Goal: Information Seeking & Learning: Check status

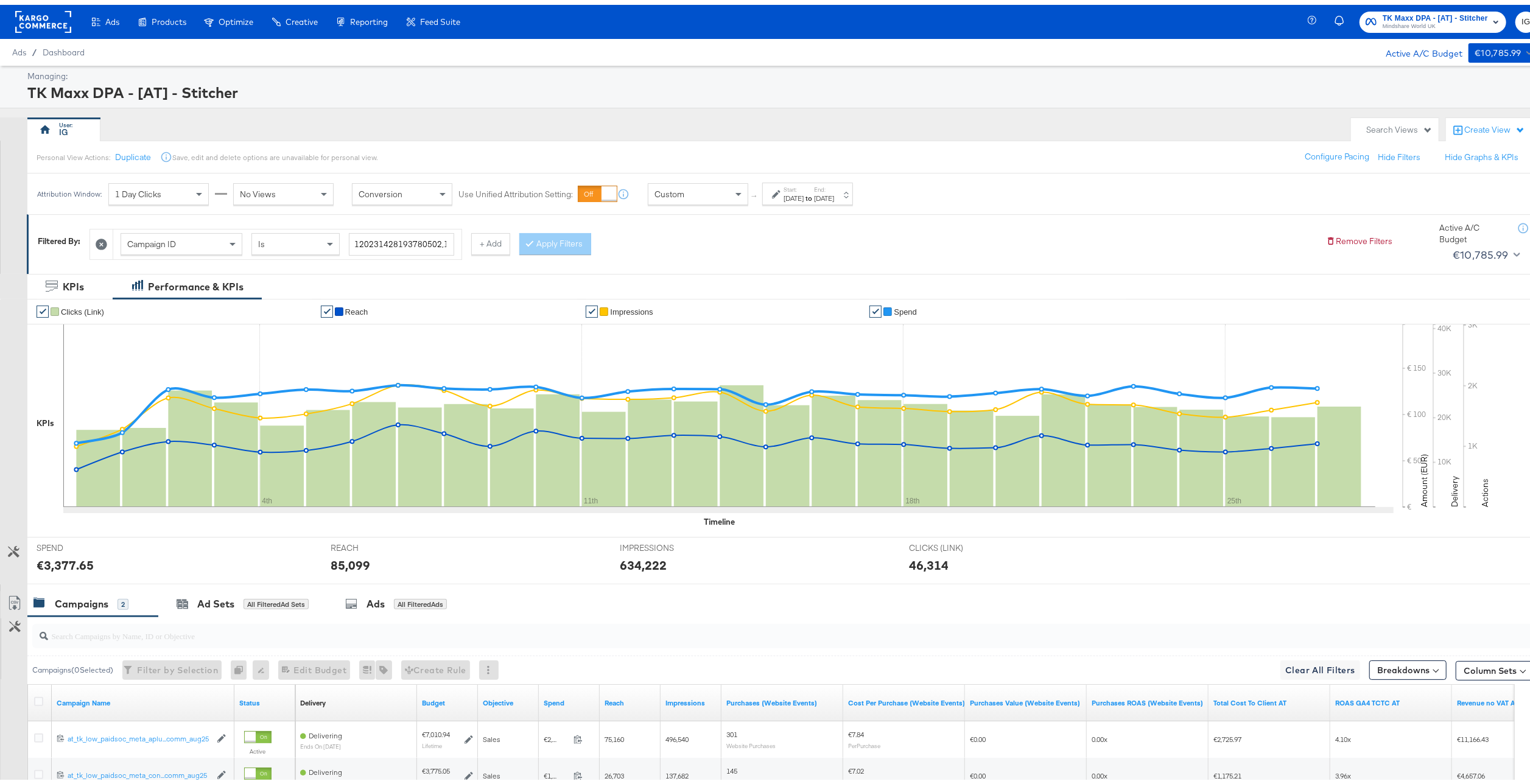
click at [834, 192] on div "[DATE]" at bounding box center [824, 193] width 20 height 10
click at [670, 290] on input "[DATE]" at bounding box center [661, 286] width 129 height 22
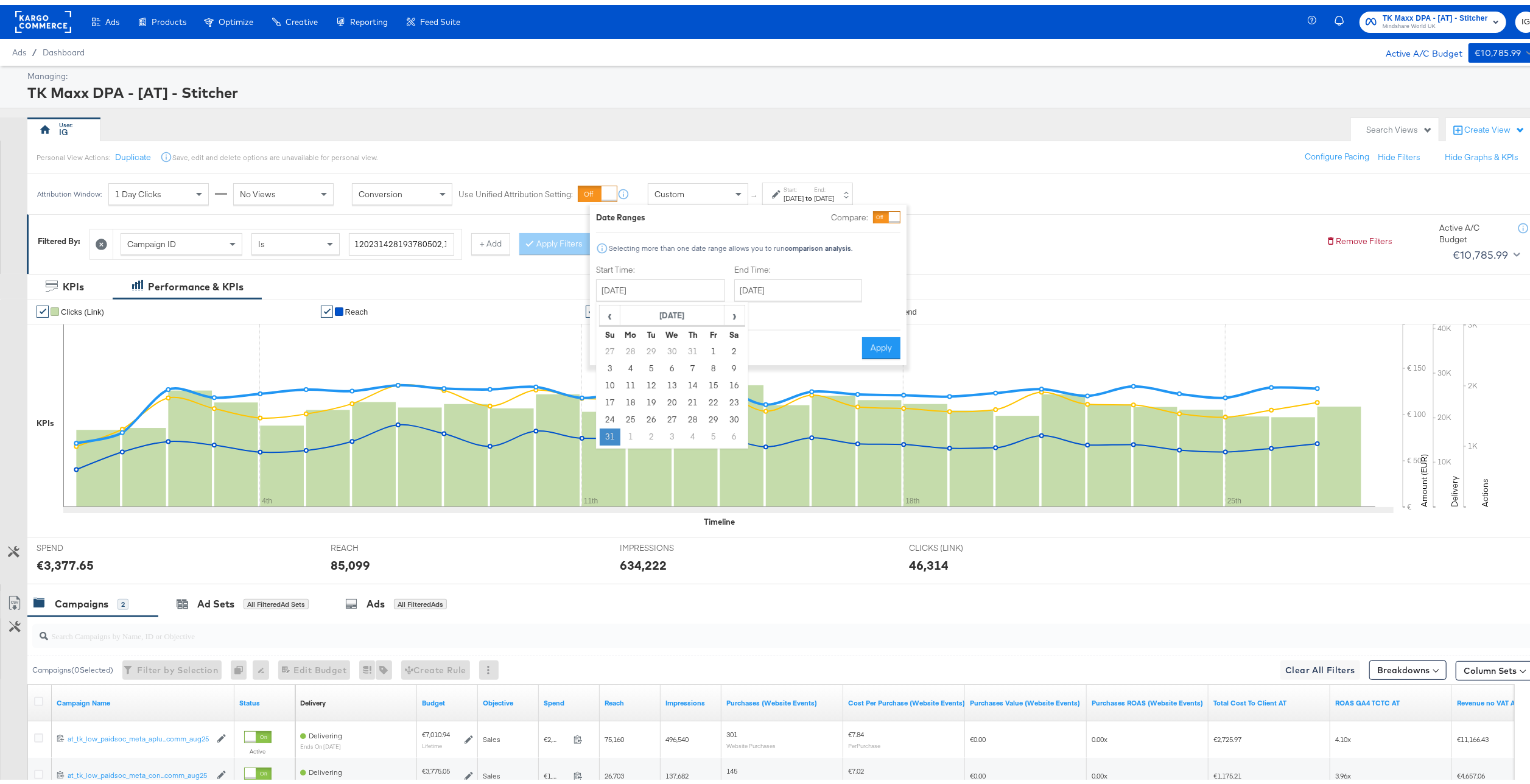
click at [612, 430] on td "31" at bounding box center [610, 432] width 20 height 17
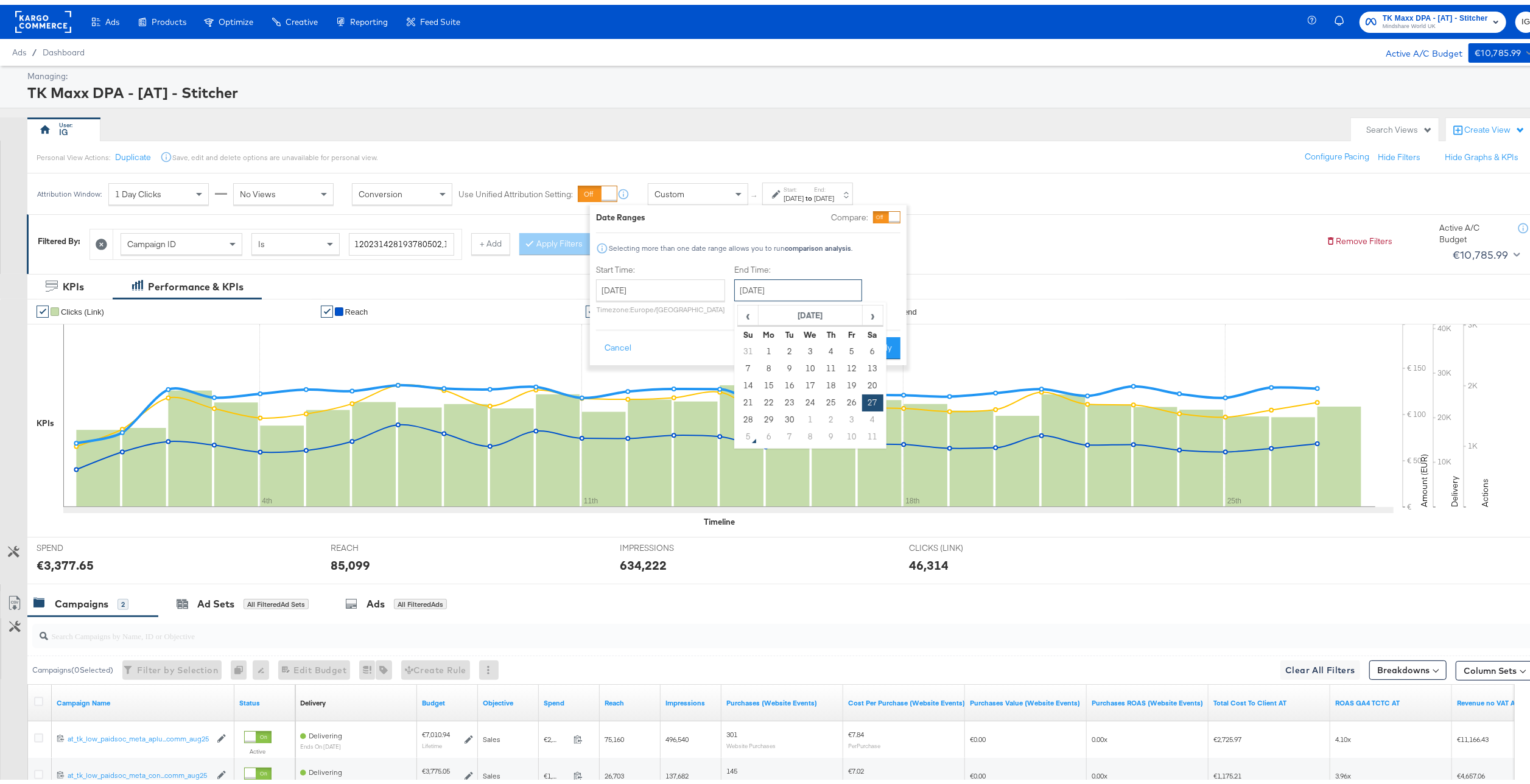
click at [801, 290] on input "[DATE]" at bounding box center [798, 286] width 128 height 22
click at [873, 319] on span "›" at bounding box center [873, 310] width 19 height 18
click at [865, 347] on td "4" at bounding box center [872, 347] width 20 height 17
type input "[DATE]"
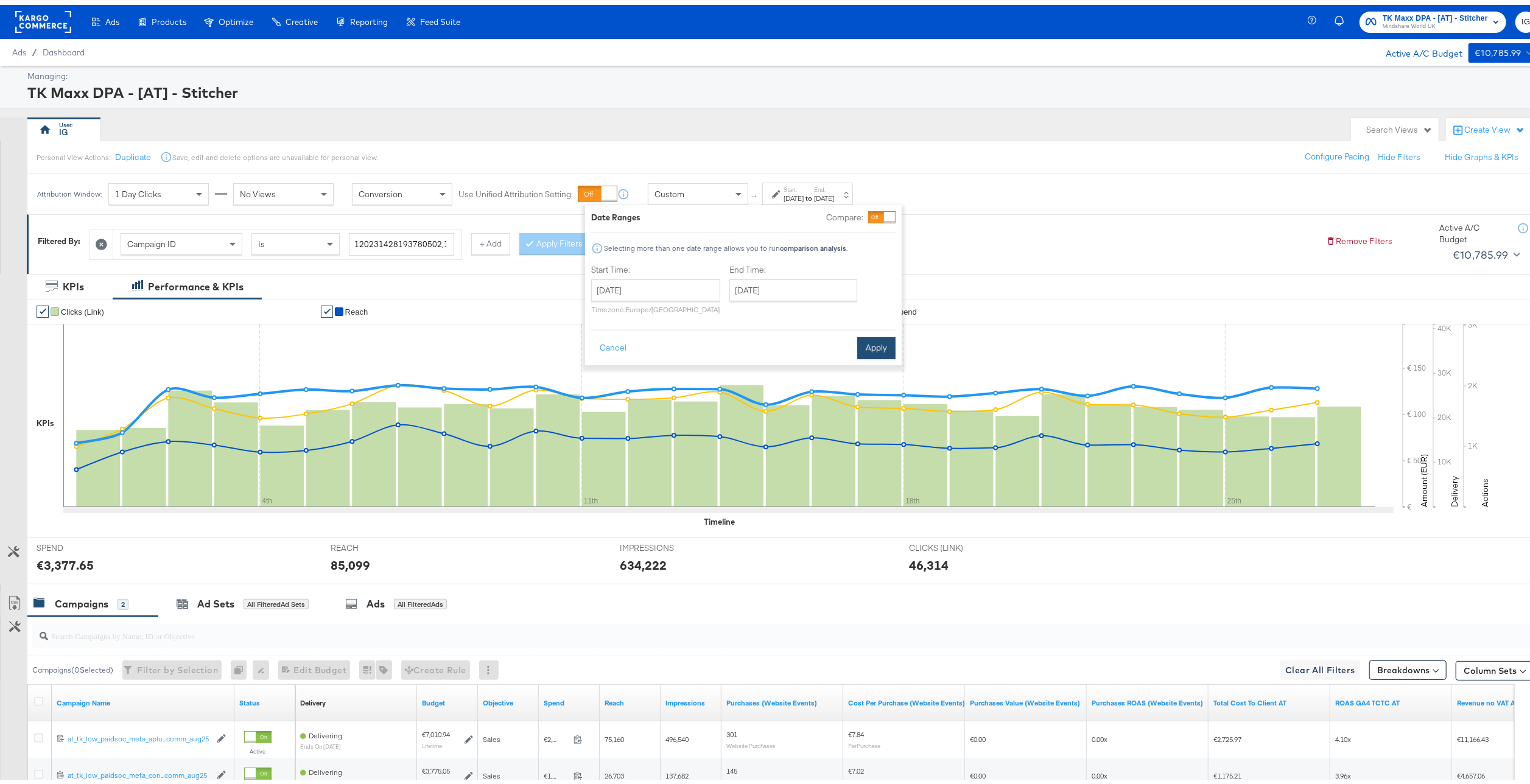
click at [884, 346] on button "Apply" at bounding box center [876, 343] width 38 height 22
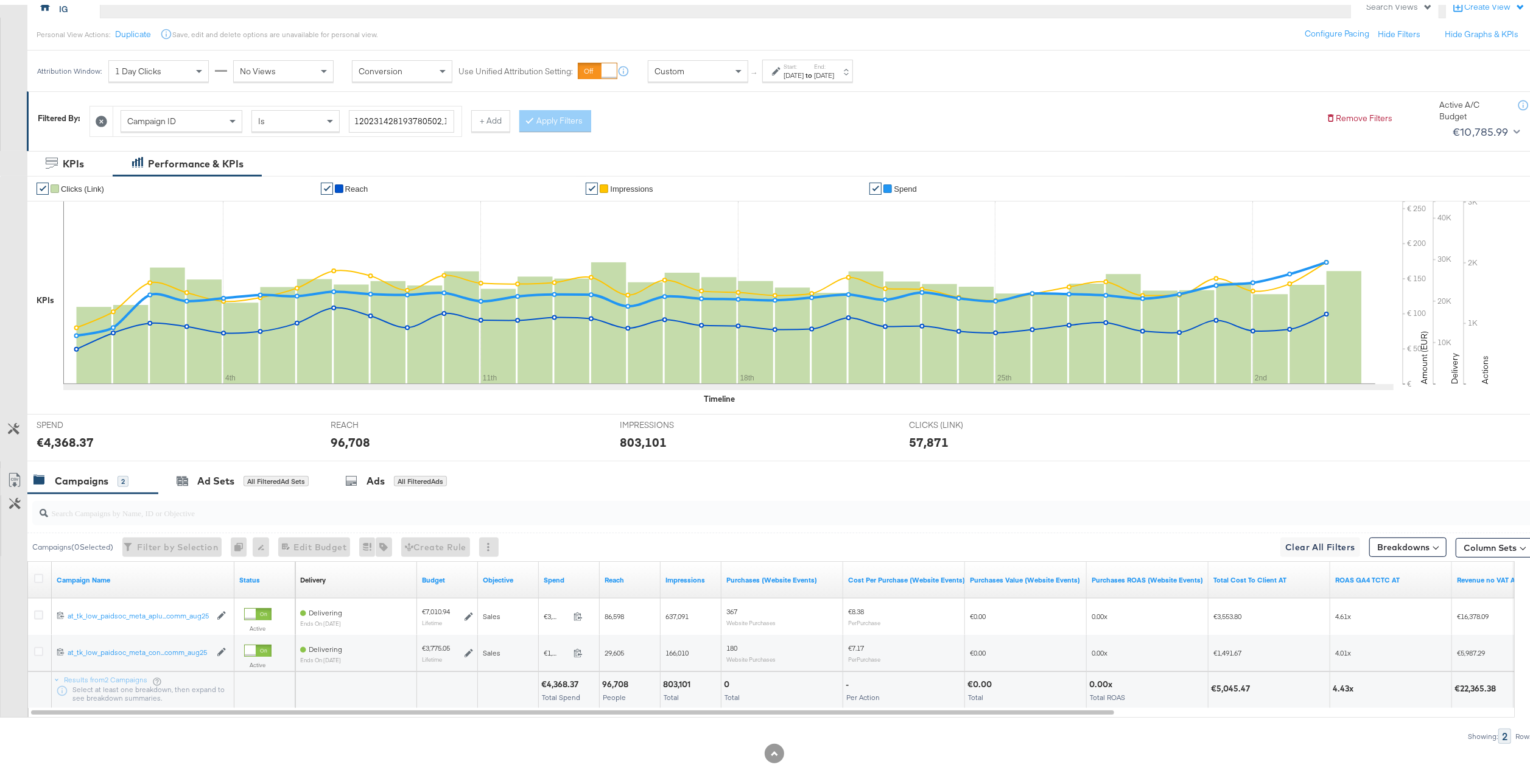
scroll to position [122, 0]
drag, startPoint x: 1268, startPoint y: 690, endPoint x: 1205, endPoint y: 682, distance: 63.5
click at [1205, 682] on div "€4,368.37 Total Spend 96,708 People 803,101 Total 0 Total - Per Action €0.00 To…" at bounding box center [1178, 685] width 1766 height 36
drag, startPoint x: 1205, startPoint y: 682, endPoint x: 1249, endPoint y: 691, distance: 44.9
click at [1249, 691] on div "€5,045.47" at bounding box center [1232, 685] width 43 height 11
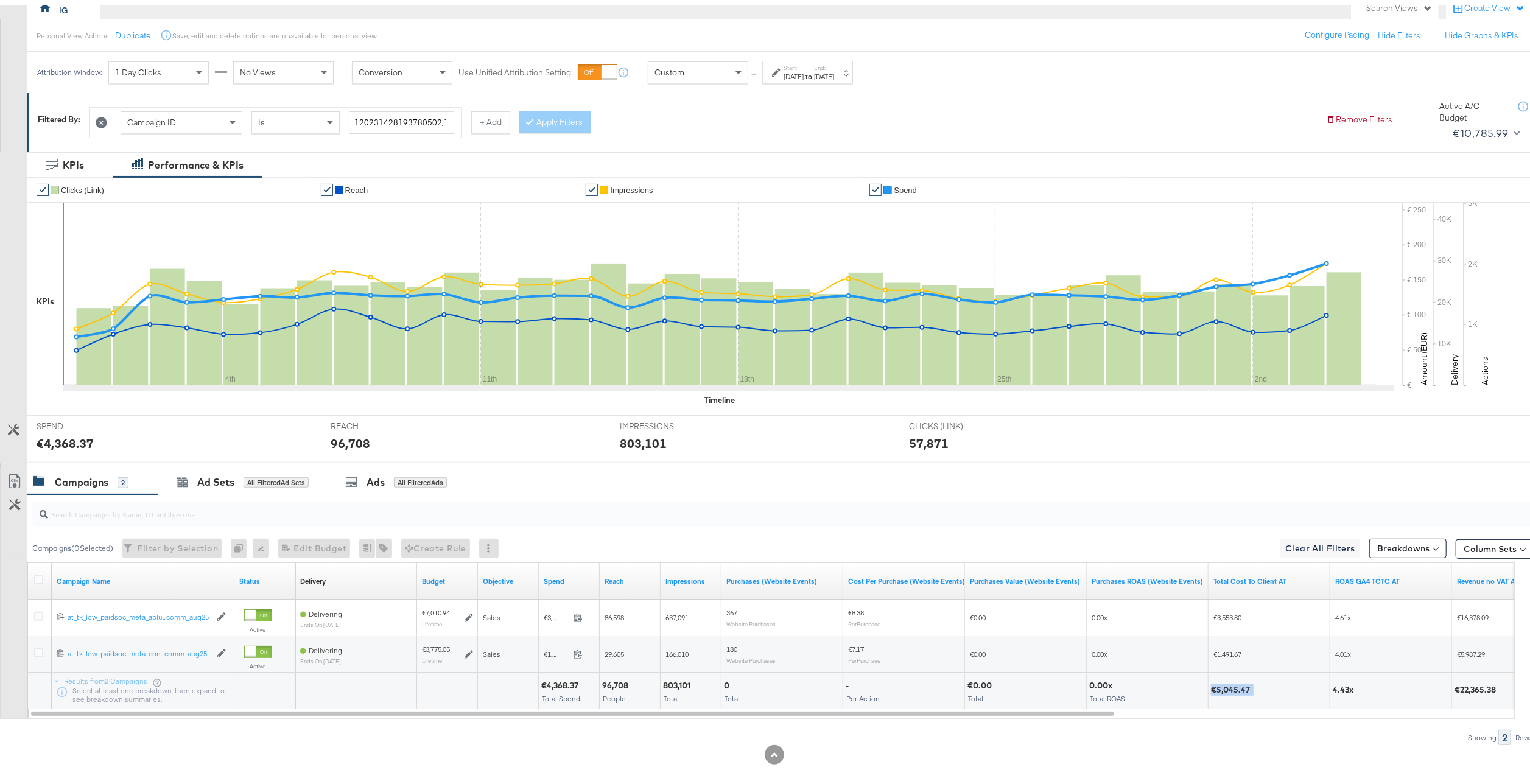
drag, startPoint x: 1277, startPoint y: 688, endPoint x: 1192, endPoint y: 699, distance: 85.7
click at [1192, 699] on div "€4,368.37 Total Spend 96,708 People 803,101 Total 0 Total - Per Action €0.00 To…" at bounding box center [1178, 685] width 1766 height 36
drag, startPoint x: 1192, startPoint y: 699, endPoint x: 1218, endPoint y: 687, distance: 28.6
copy div "€5,045.47"
click at [801, 69] on div "[DATE]" at bounding box center [794, 71] width 20 height 10
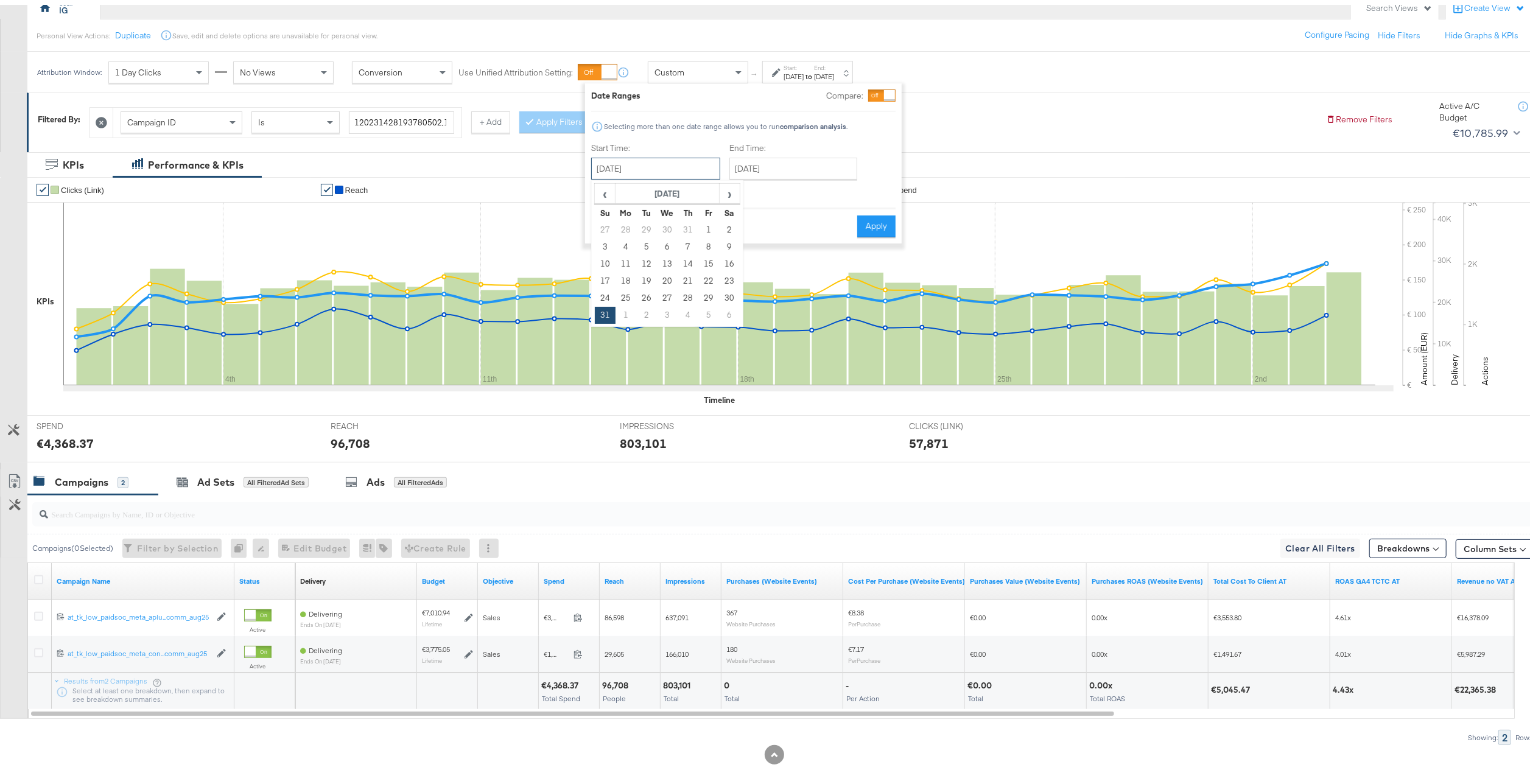
click at [661, 168] on input "[DATE]" at bounding box center [656, 164] width 129 height 22
click at [726, 193] on span "›" at bounding box center [730, 189] width 19 height 18
click at [607, 291] on td "28" at bounding box center [605, 293] width 20 height 17
type input "September 28th 2025"
click at [892, 225] on button "Apply" at bounding box center [877, 221] width 38 height 22
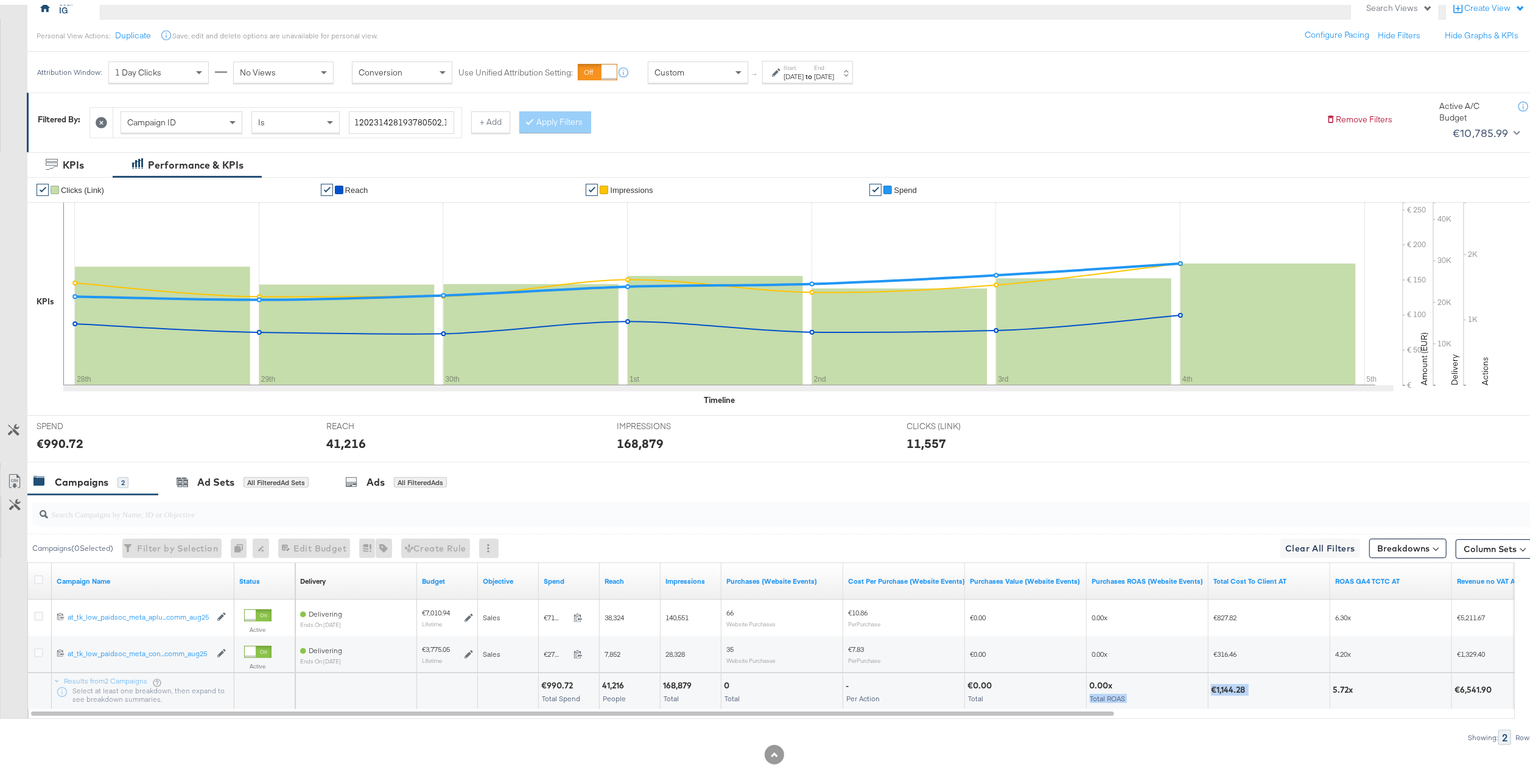
drag, startPoint x: 1265, startPoint y: 680, endPoint x: 1202, endPoint y: 684, distance: 63.1
click at [1202, 684] on div "€990.72 Total Spend 41,216 People 168,879 Total 0 Total - Per Action €0.00 Tota…" at bounding box center [1178, 685] width 1766 height 36
drag, startPoint x: 1202, startPoint y: 684, endPoint x: 1228, endPoint y: 685, distance: 26.0
click at [1228, 685] on div "€1,144.28" at bounding box center [1230, 685] width 38 height 11
click at [1284, 683] on div at bounding box center [1288, 685] width 78 height 11
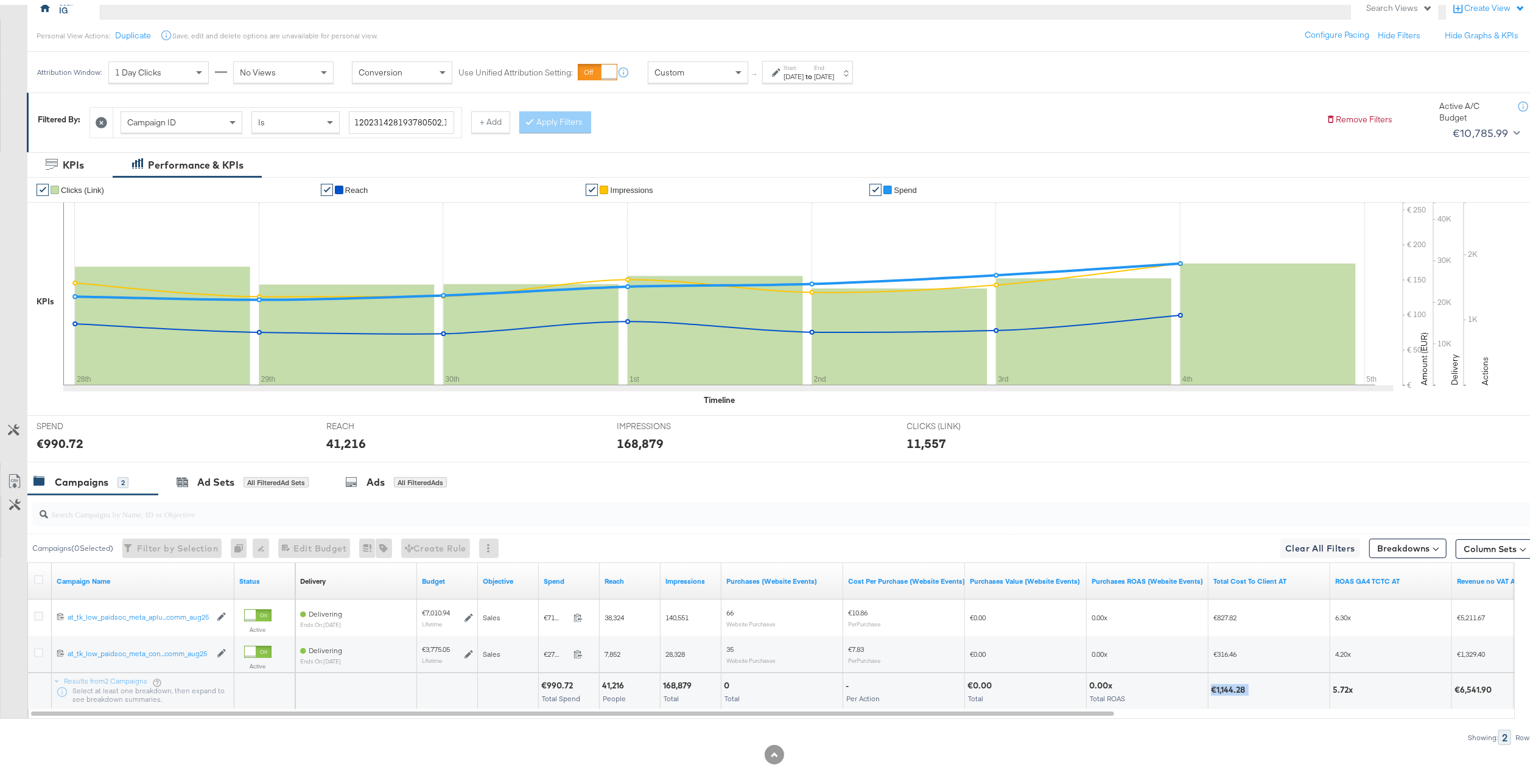
drag, startPoint x: 1267, startPoint y: 683, endPoint x: 1185, endPoint y: 691, distance: 82.4
click at [1185, 691] on div "€990.72 Total Spend 41,216 People 168,879 Total 0 Total - Per Action €0.00 Tota…" at bounding box center [1178, 685] width 1766 height 36
drag, startPoint x: 1185, startPoint y: 691, endPoint x: 1221, endPoint y: 689, distance: 36.1
copy div "€1,144.28"
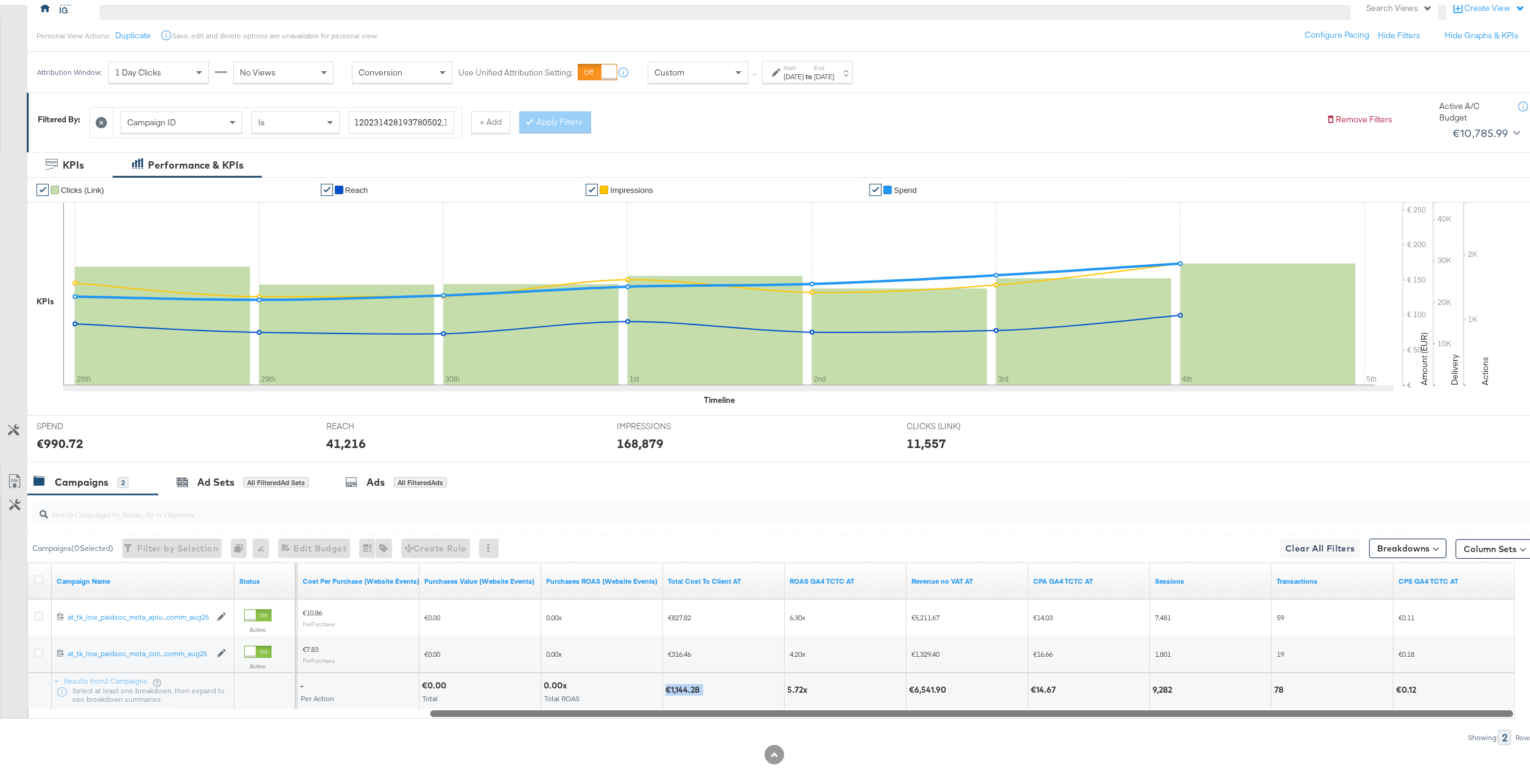
drag, startPoint x: 1018, startPoint y: 708, endPoint x: 1327, endPoint y: 696, distance: 309.2
click at [1327, 696] on div "Campaign Name Status Purchases (Website Events) Cost Per Purchase (Website Even…" at bounding box center [771, 635] width 1487 height 156
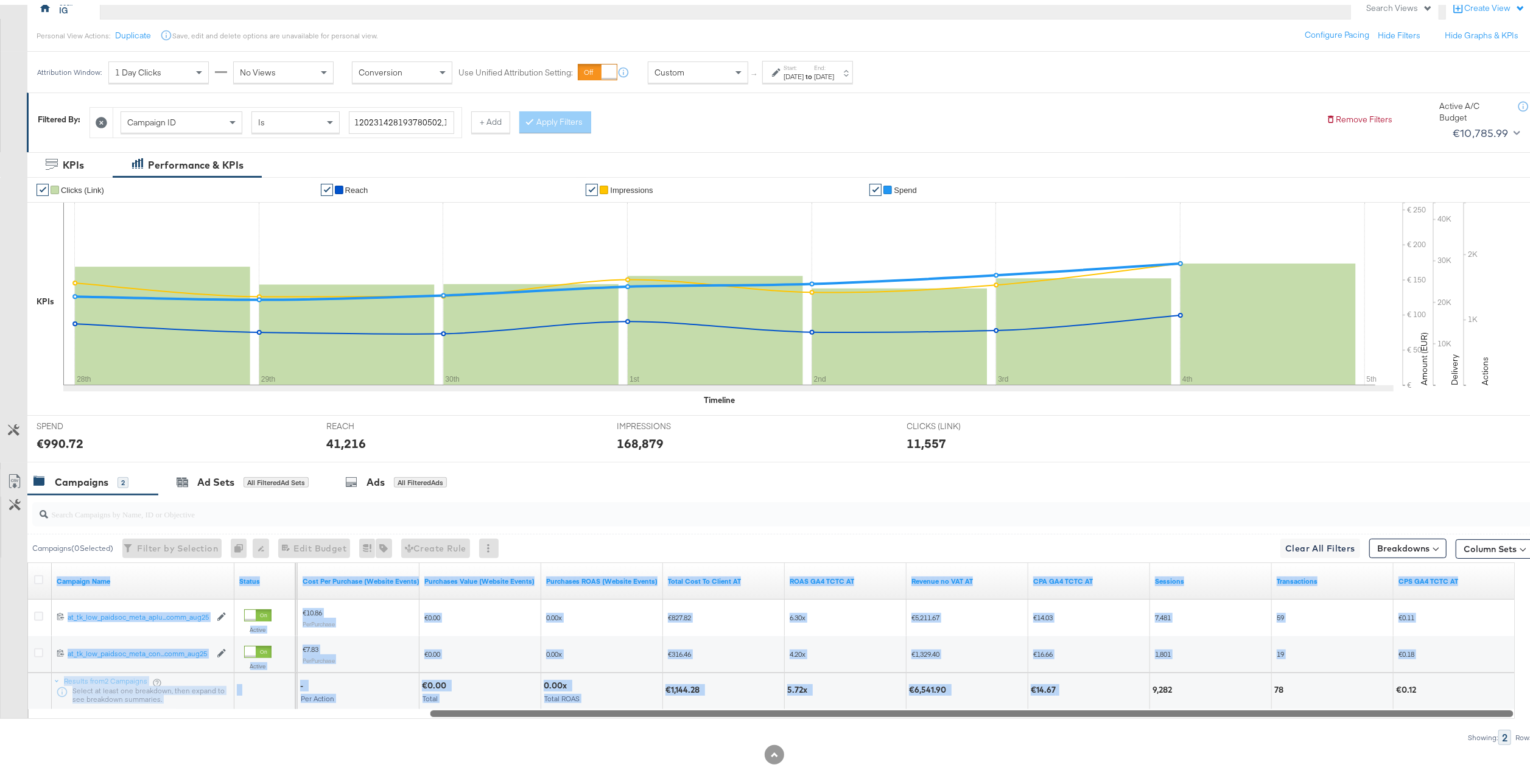
drag, startPoint x: 1070, startPoint y: 706, endPoint x: 987, endPoint y: 708, distance: 83.0
click at [987, 708] on div "Campaign Name Status Purchases (Website Events) Cost Per Purchase (Website Even…" at bounding box center [771, 635] width 1487 height 156
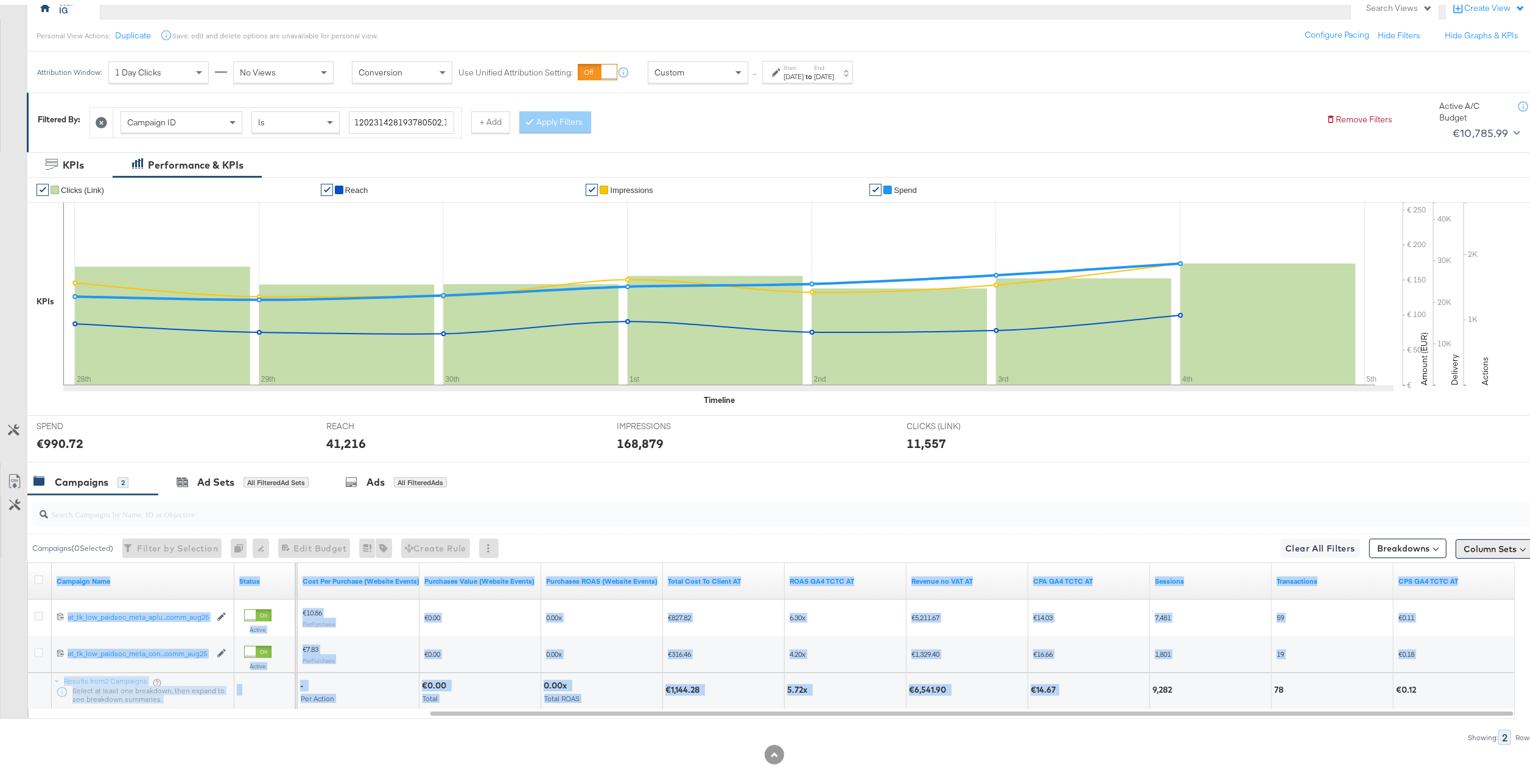
click at [1483, 541] on button "Column Sets" at bounding box center [1495, 544] width 78 height 20
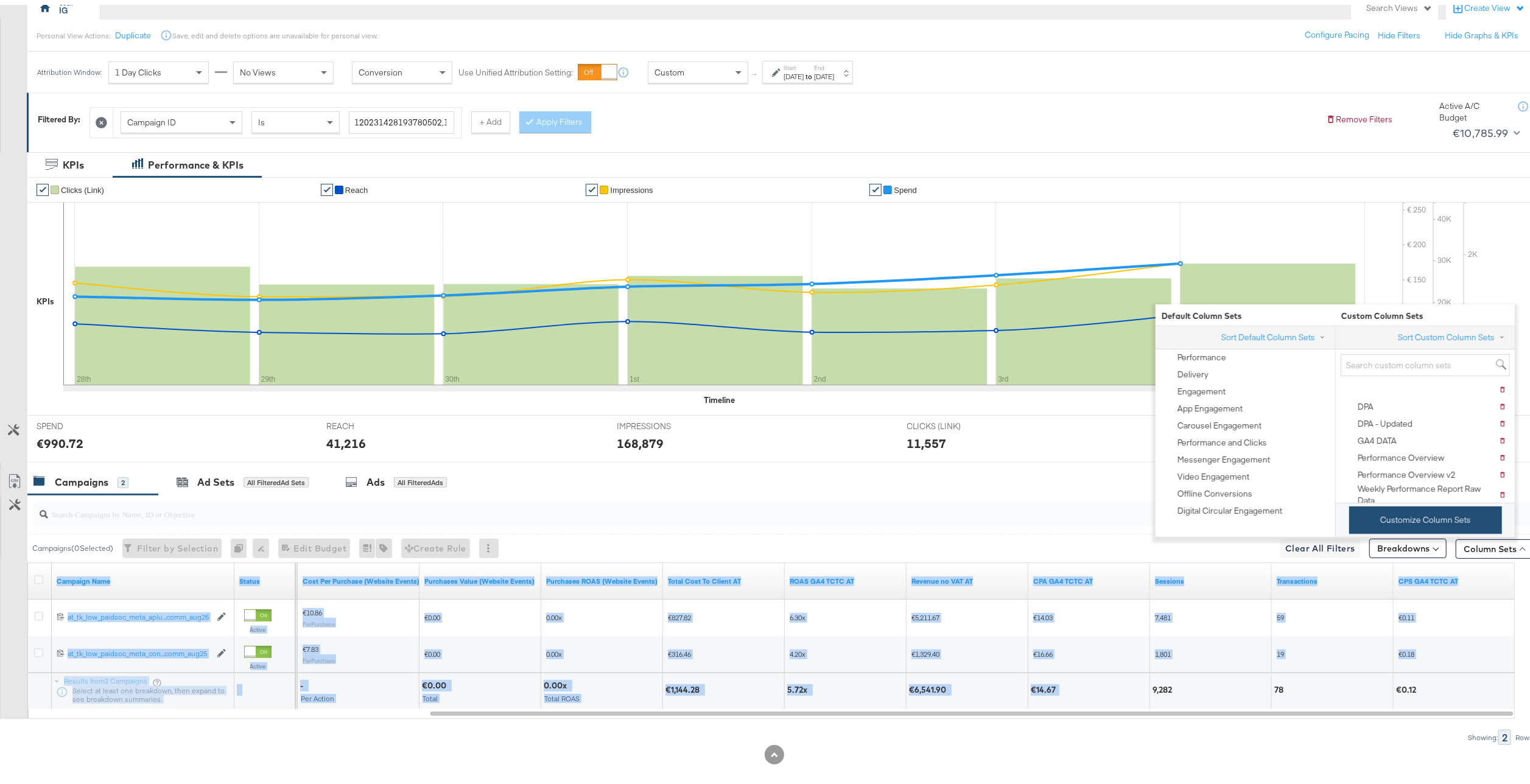
click at [1447, 515] on button "Customize Column Sets" at bounding box center [1426, 515] width 153 height 27
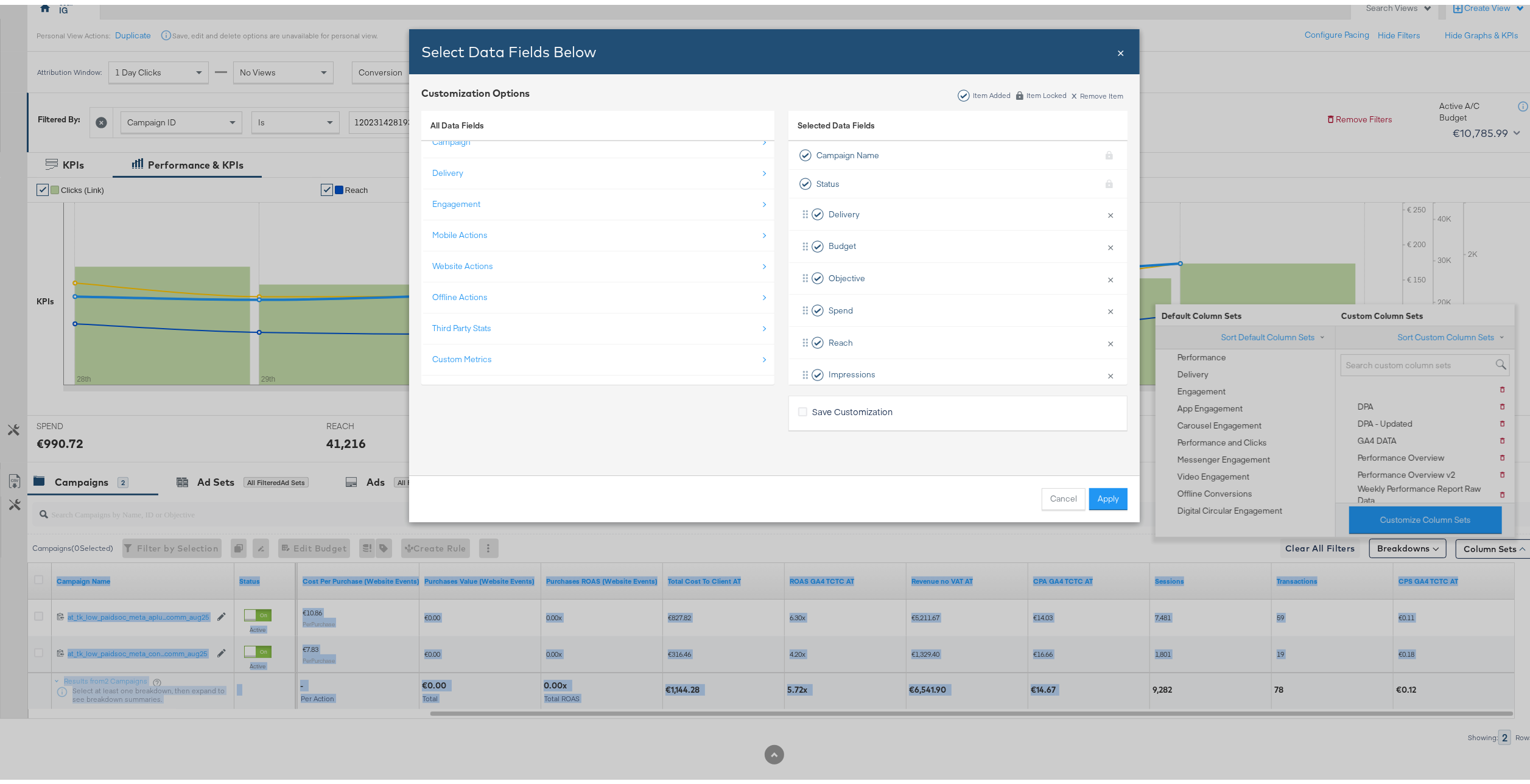
scroll to position [18, 0]
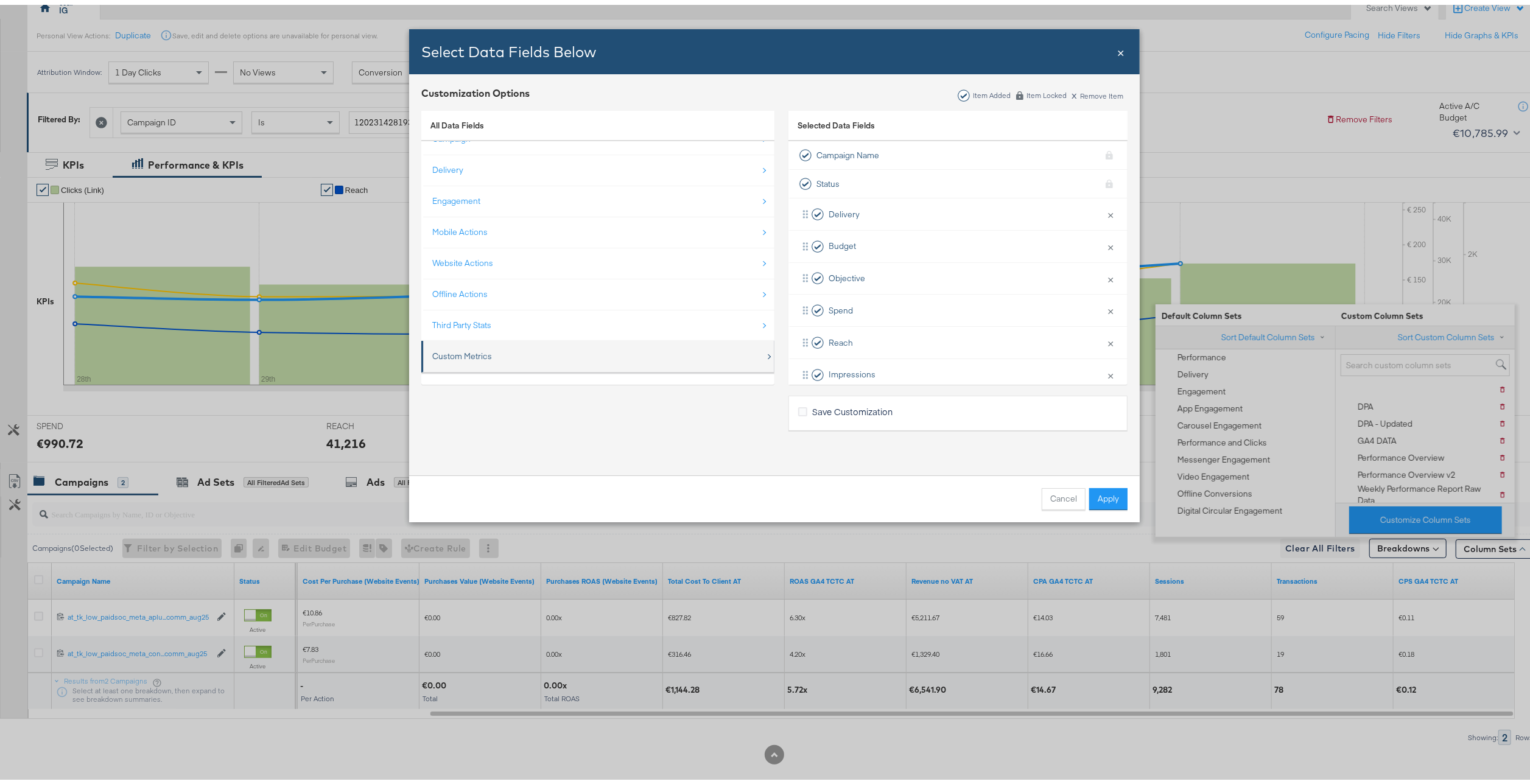
click at [573, 351] on div "Custom Metrics" at bounding box center [599, 351] width 333 height 25
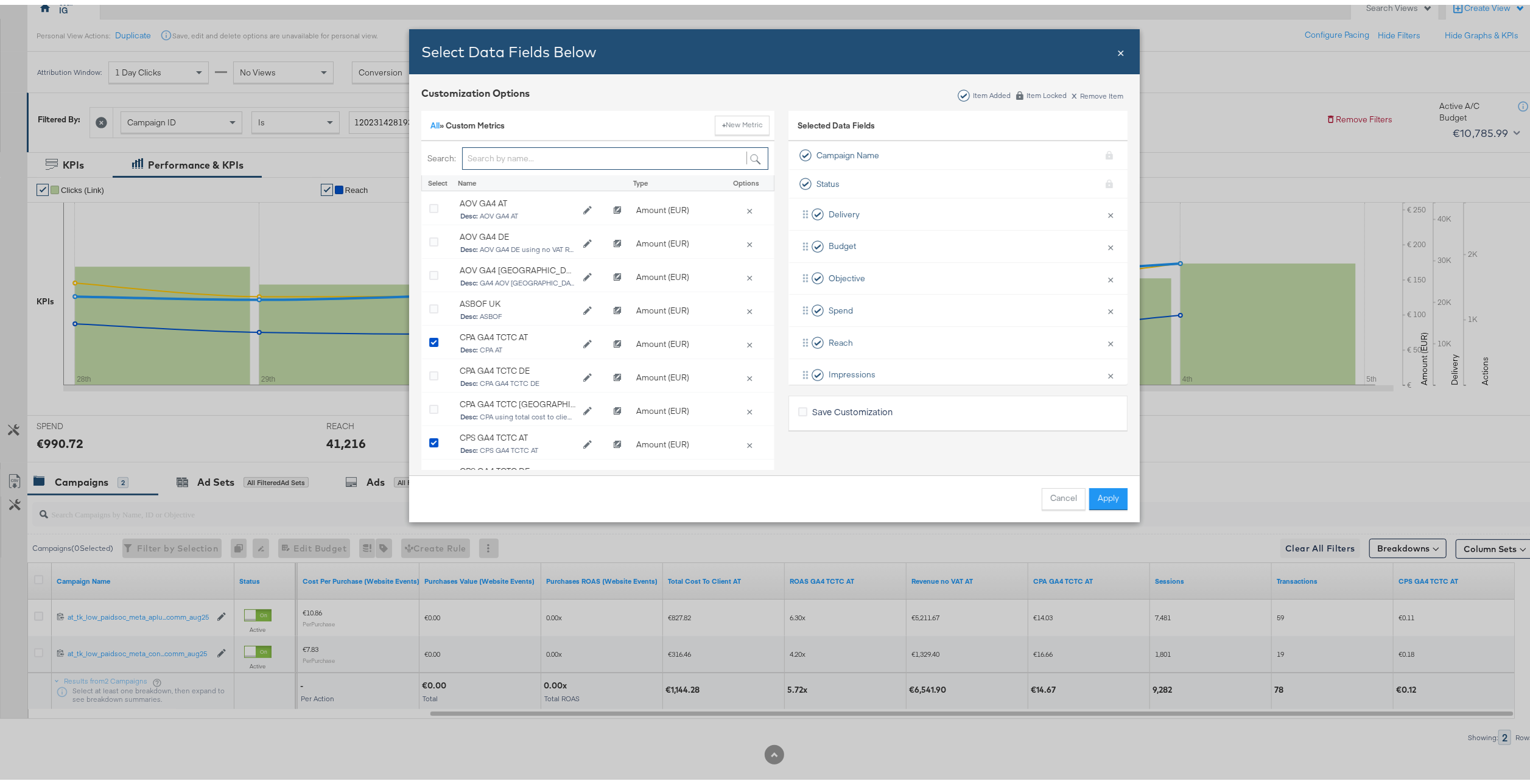
click at [599, 147] on input "Bulk Add Locations Modal" at bounding box center [615, 153] width 306 height 22
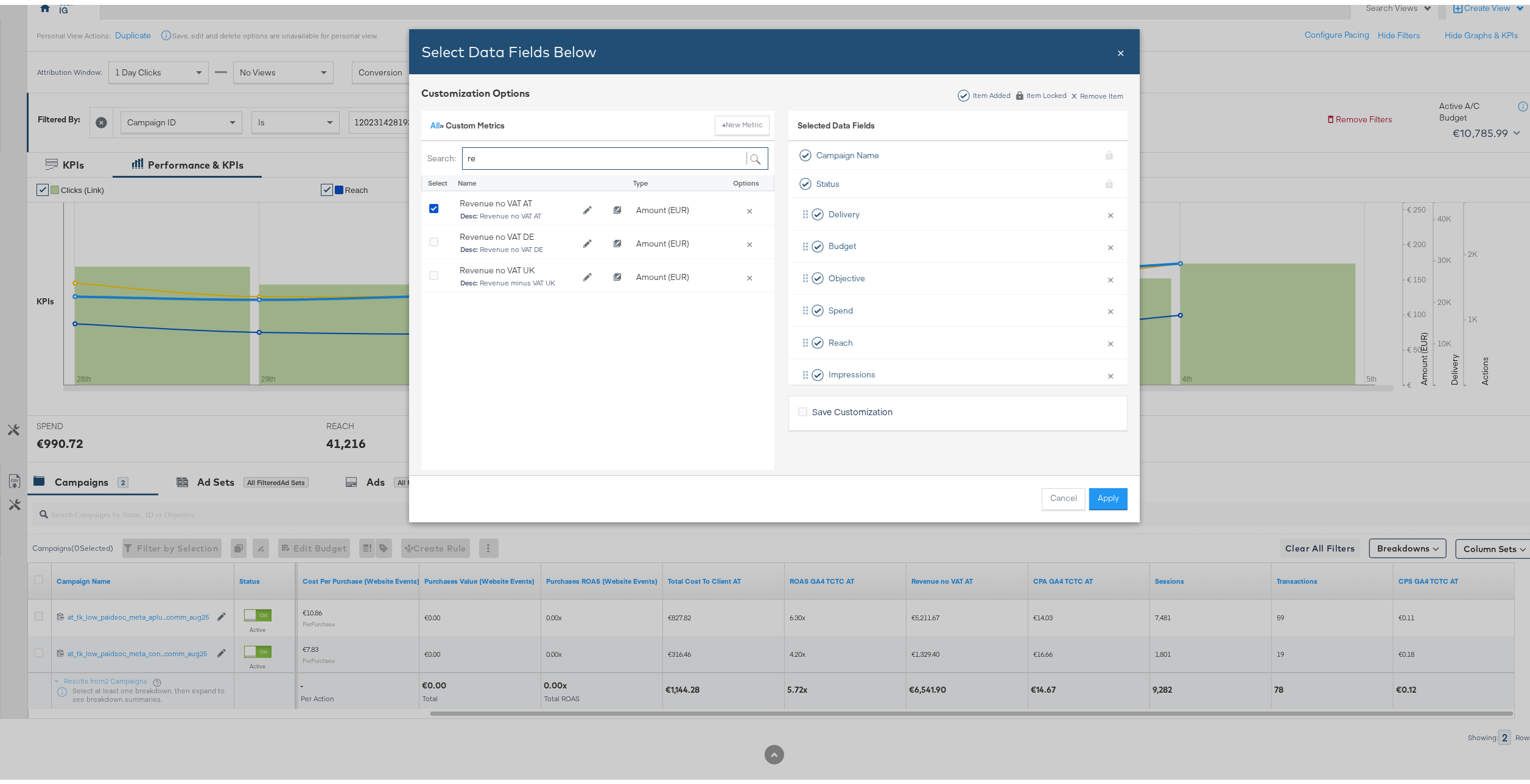
type input "re"
click at [1117, 49] on span "×" at bounding box center [1121, 47] width 7 height 17
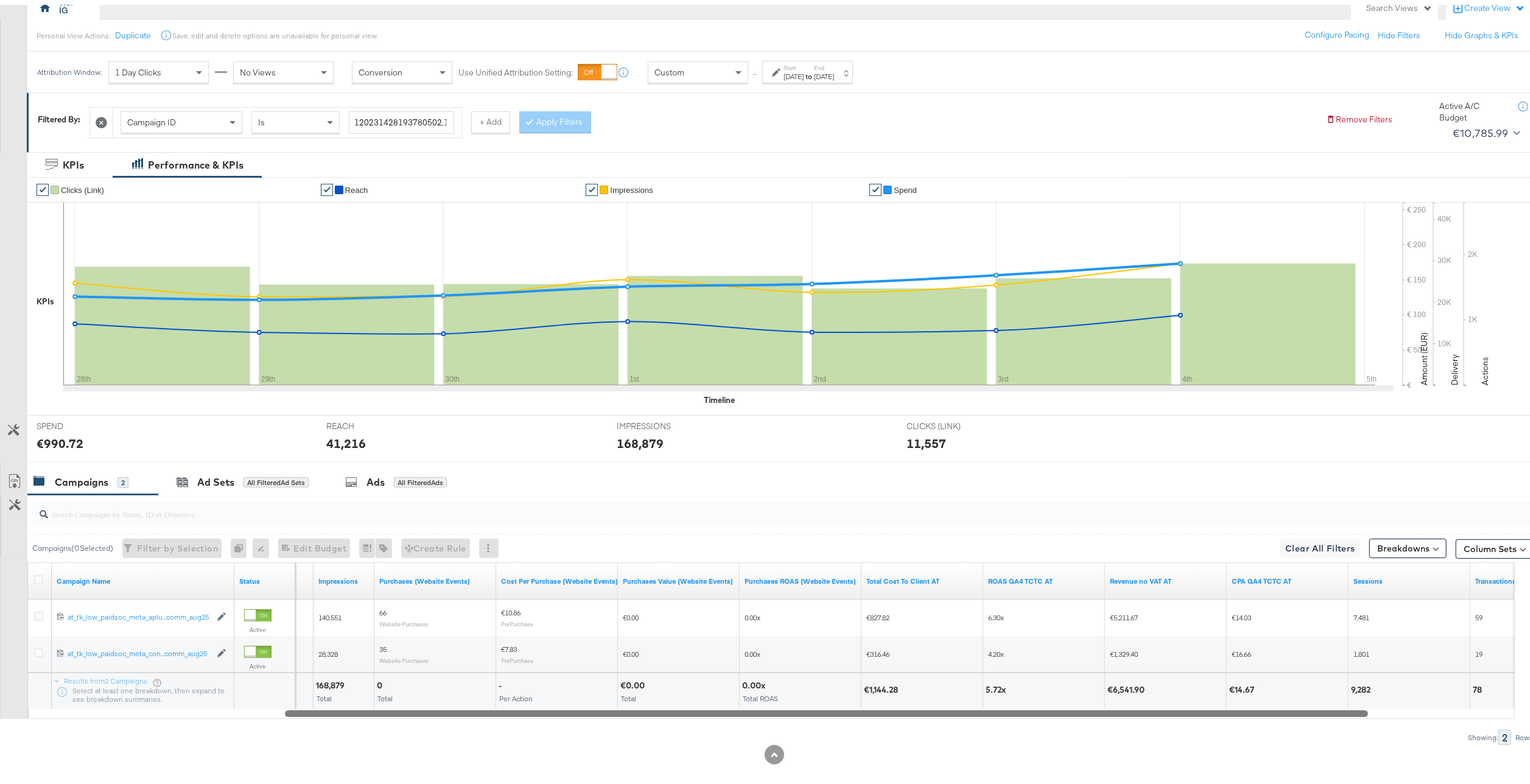
drag, startPoint x: 963, startPoint y: 713, endPoint x: 729, endPoint y: 736, distance: 235.1
click at [729, 736] on div "Campaigns ( 0 Selected) Filter by Selection Filter 0 campaigns 0 Rename 0 campa…" at bounding box center [767, 614] width 1534 height 250
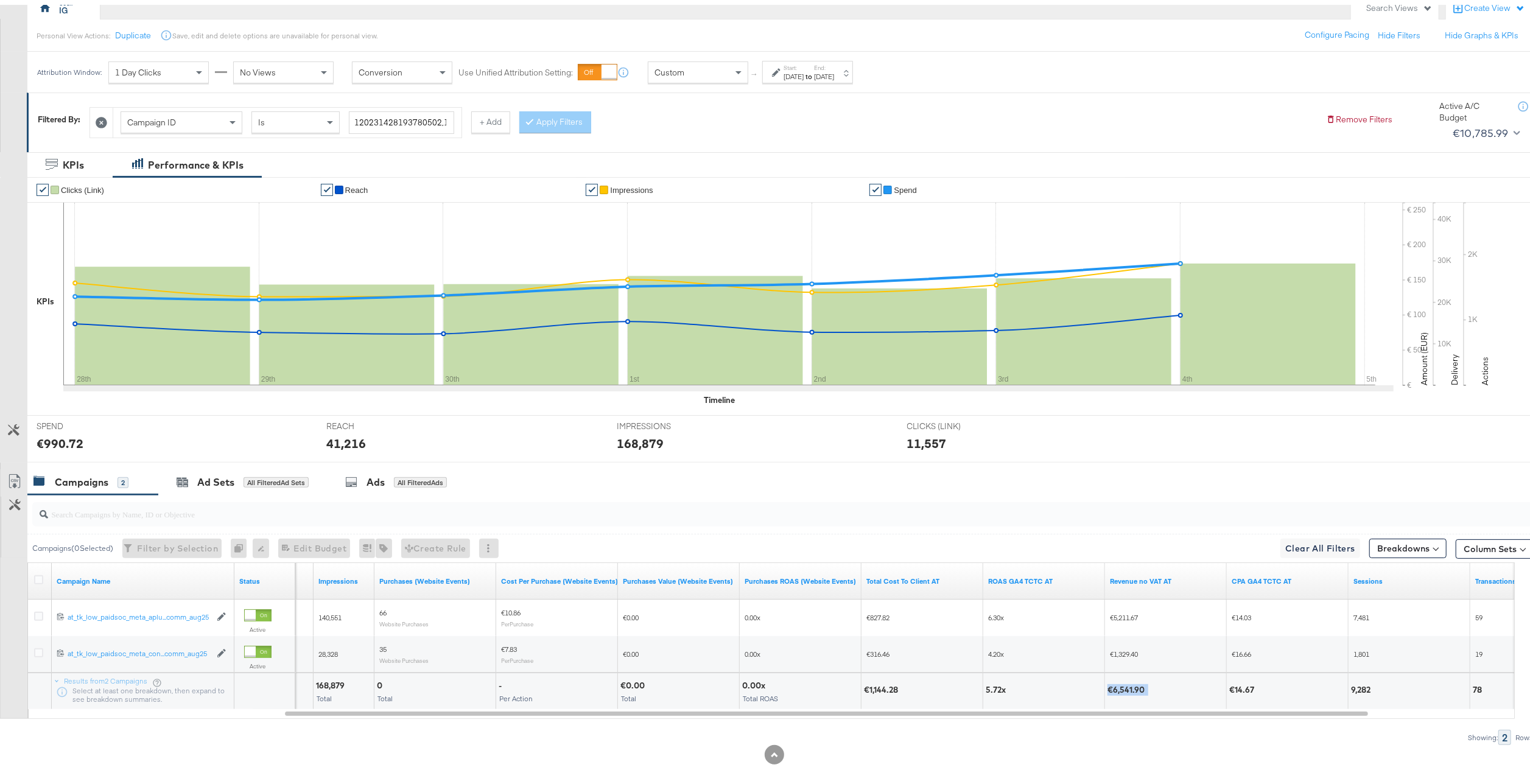
drag, startPoint x: 1172, startPoint y: 686, endPoint x: 1077, endPoint y: 690, distance: 95.1
click at [1077, 690] on div "41,216 People 168,879 Total 0 Total - Per Action €0.00 Total 0.00x Total ROAS €…" at bounding box center [831, 685] width 1766 height 36
copy div "€6,541.90"
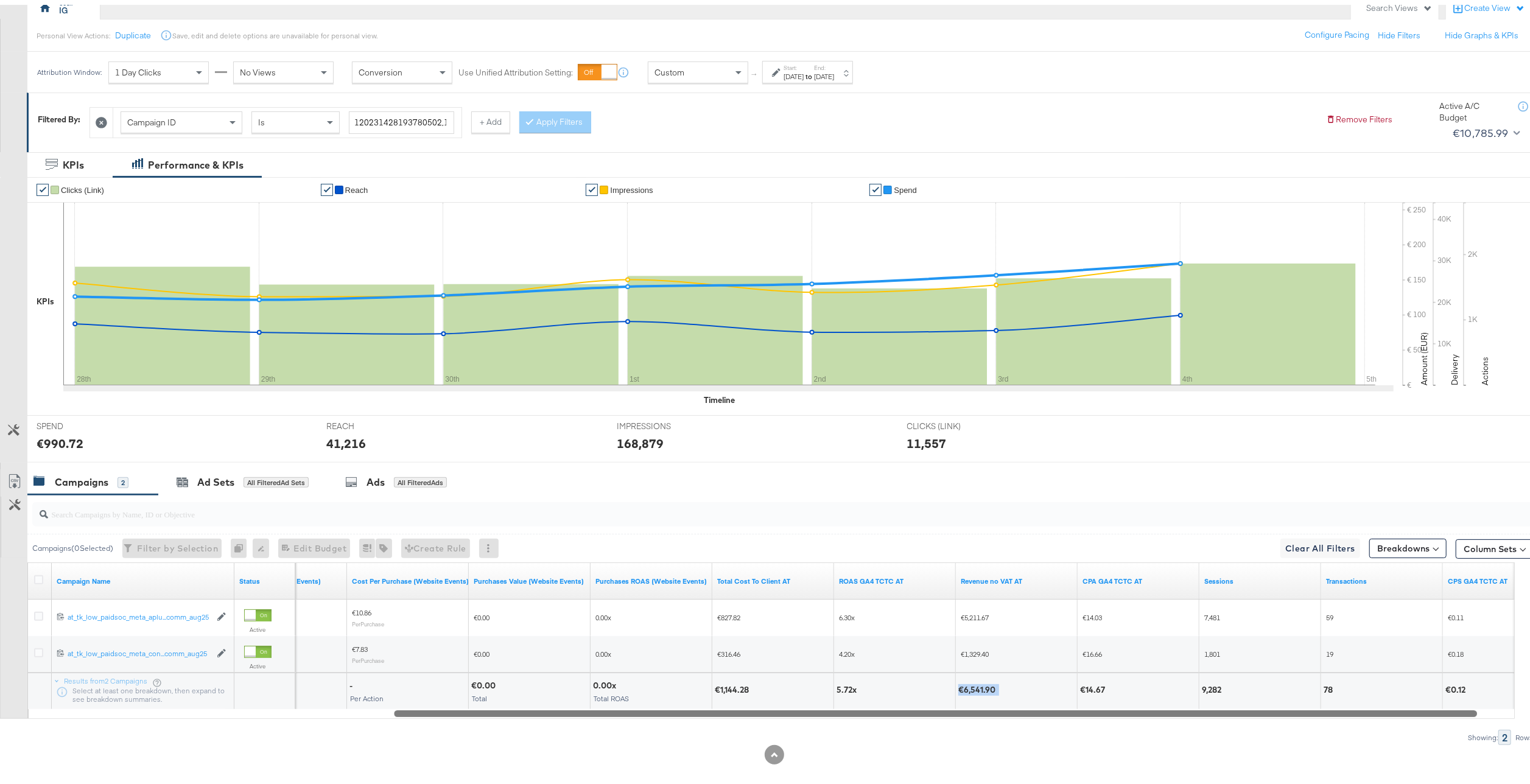
drag, startPoint x: 1143, startPoint y: 715, endPoint x: 1260, endPoint y: 726, distance: 117.5
click at [1260, 726] on div "Campaigns ( 0 Selected) Filter by Selection Filter 0 campaigns 0 Rename 0 campa…" at bounding box center [767, 614] width 1534 height 250
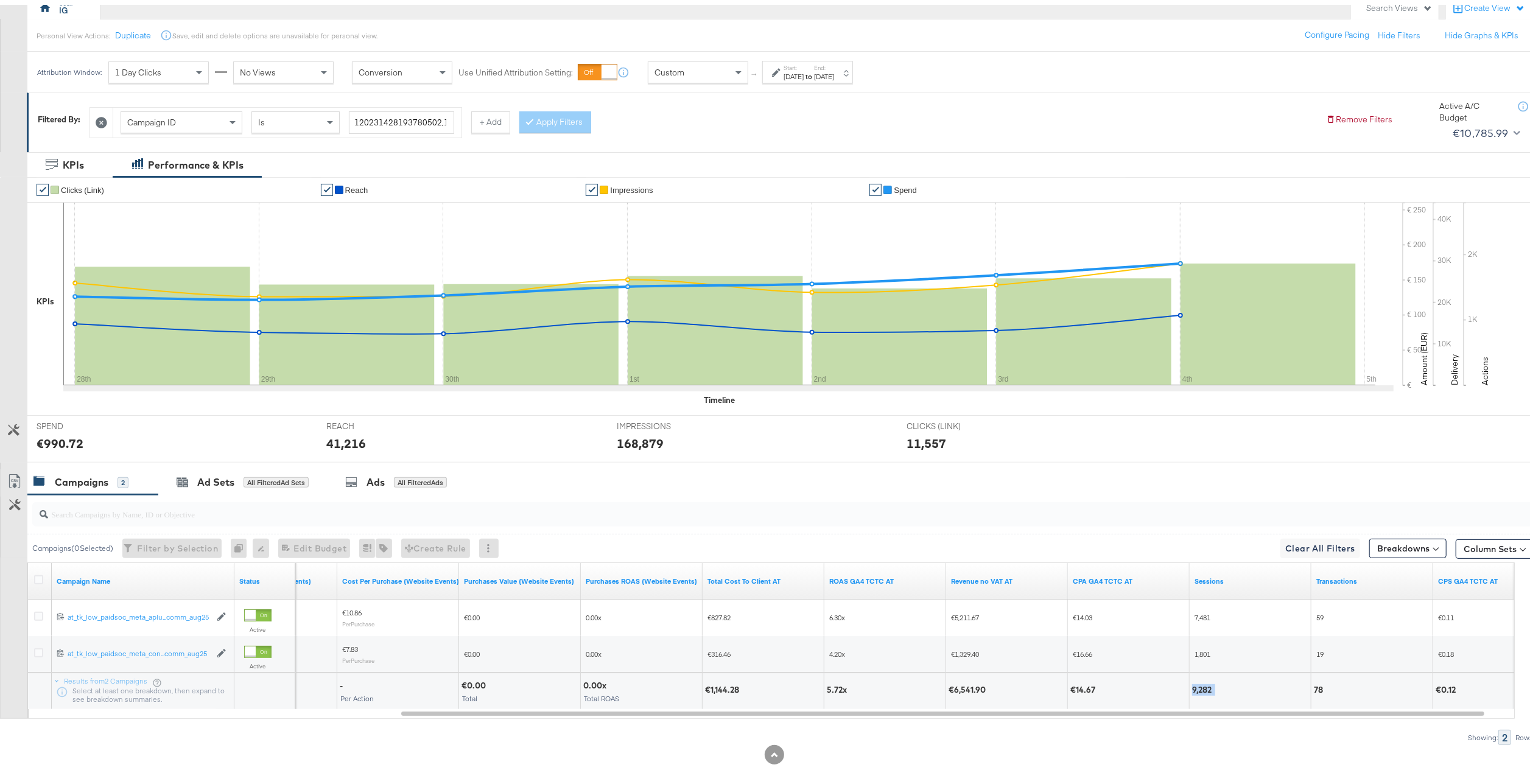
drag, startPoint x: 1235, startPoint y: 690, endPoint x: 1179, endPoint y: 692, distance: 56.0
click at [1179, 692] on div "0 Total - Per Action €0.00 Total 0.00x Total ROAS €1,144.28 5.72x €6,541.90 €14…" at bounding box center [672, 685] width 1766 height 36
copy div "9,282"
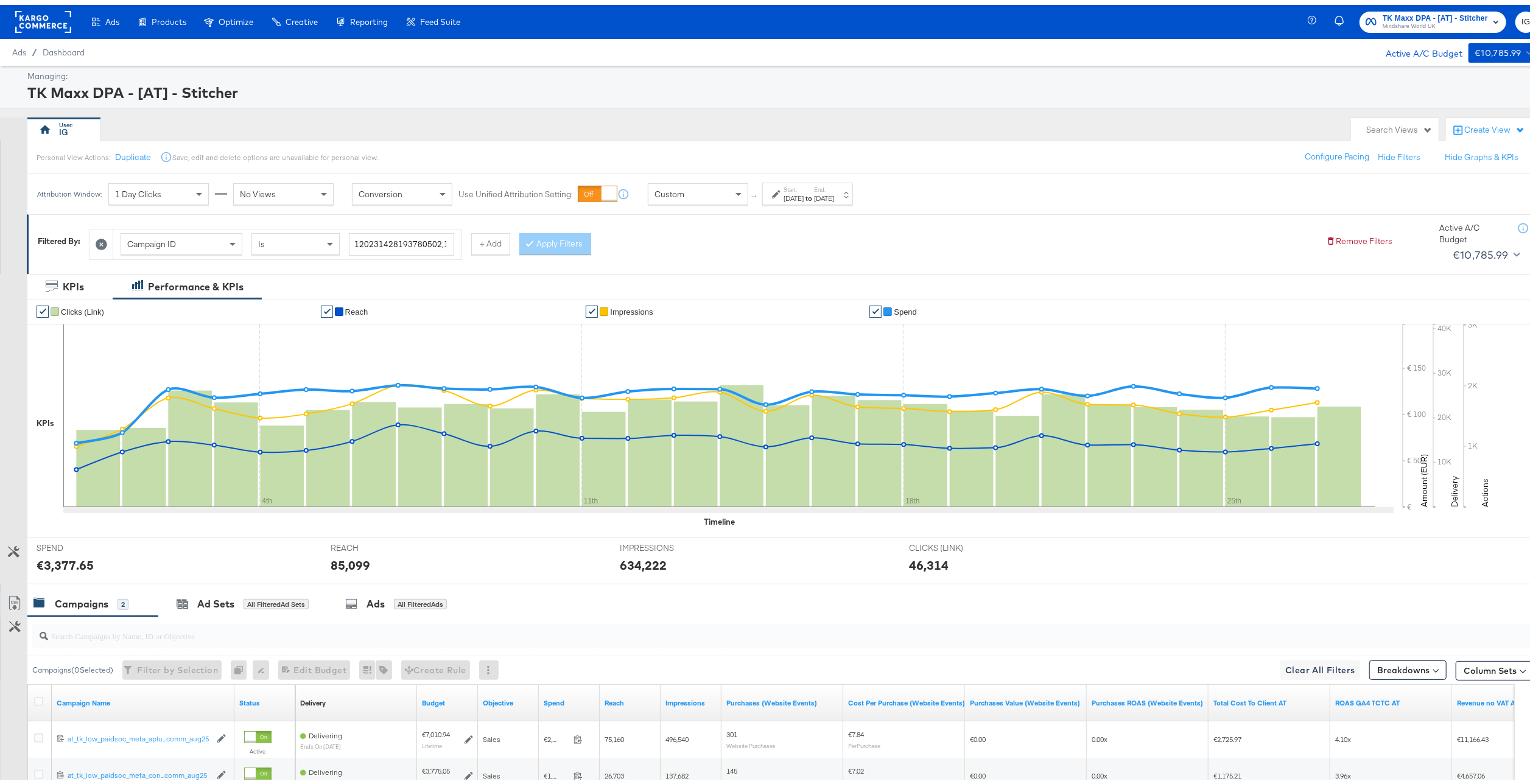
click at [1401, 18] on span "Mindshare World UK" at bounding box center [1435, 22] width 105 height 10
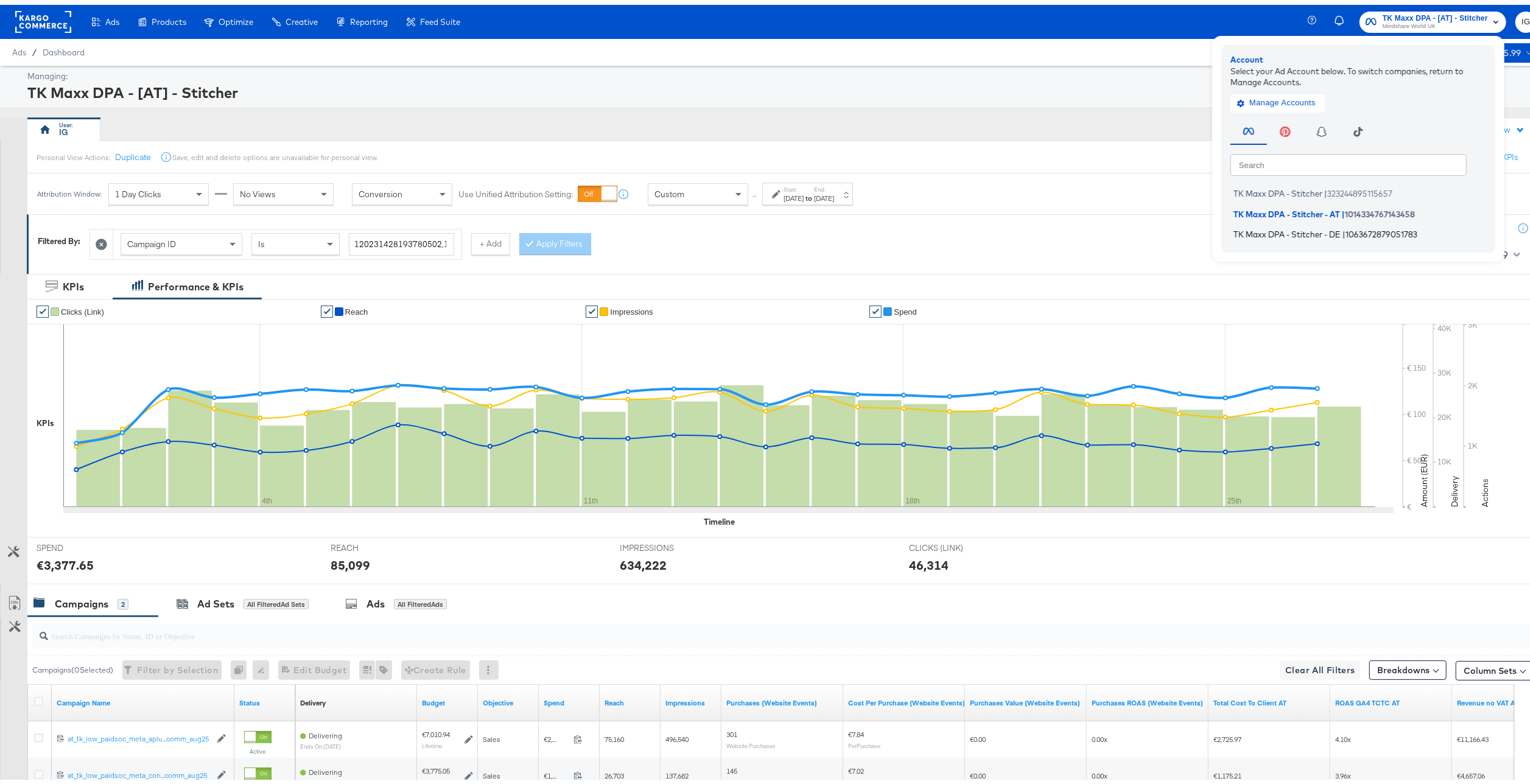
click at [1364, 229] on span "1063672879051783" at bounding box center [1381, 229] width 72 height 10
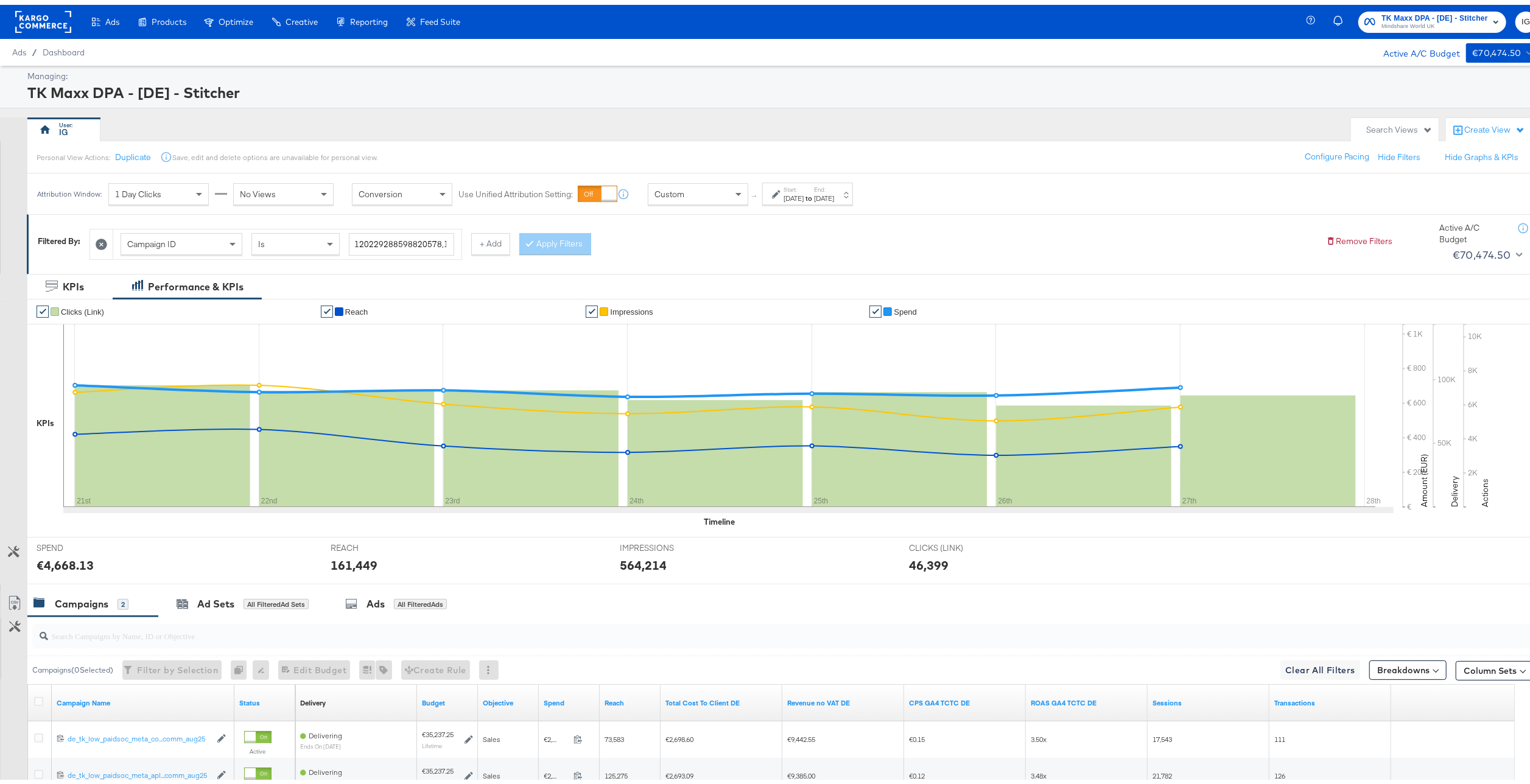
click at [1447, 17] on span "Mindshare World UK" at bounding box center [1434, 22] width 107 height 10
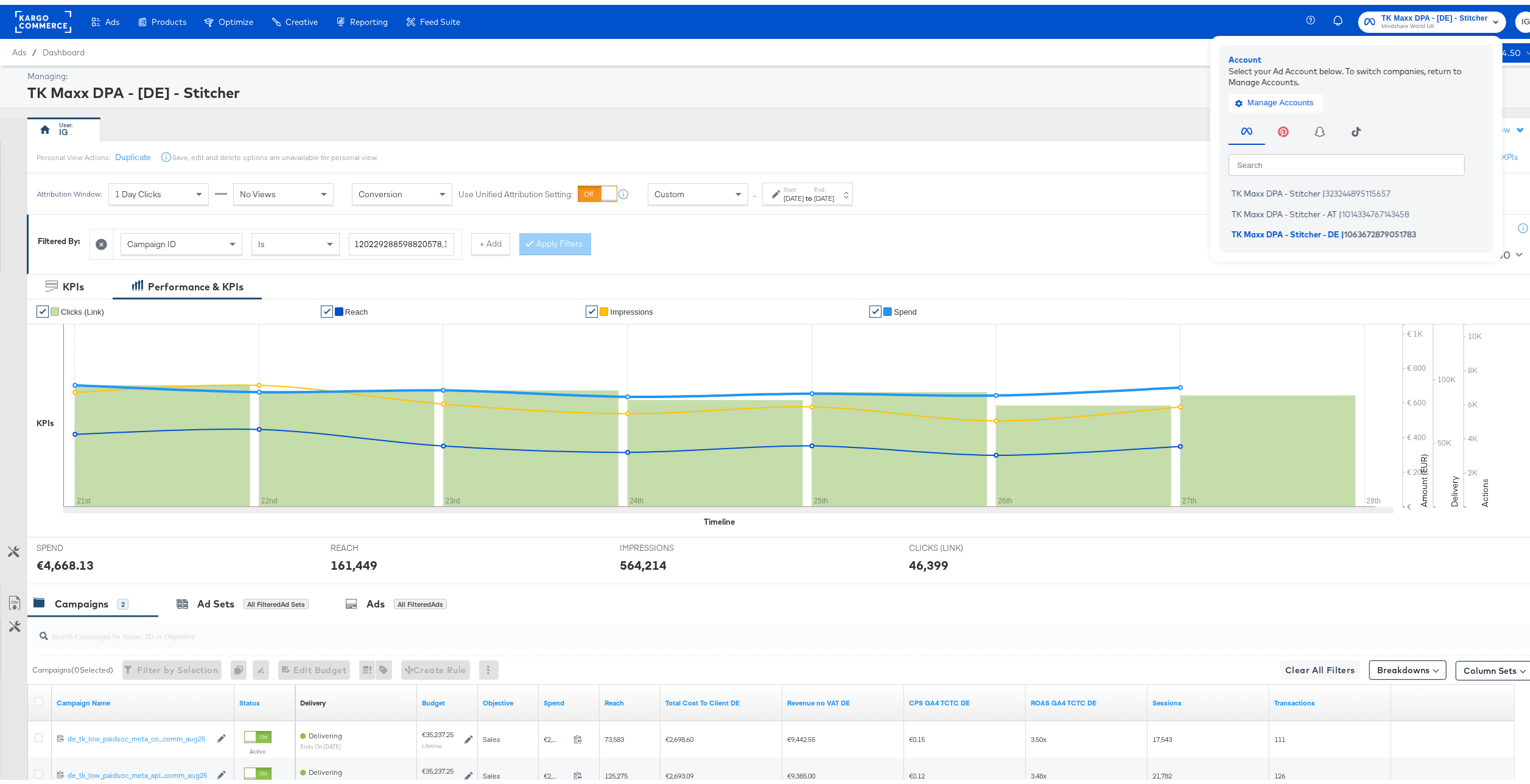
click at [814, 192] on strong "to" at bounding box center [809, 193] width 10 height 9
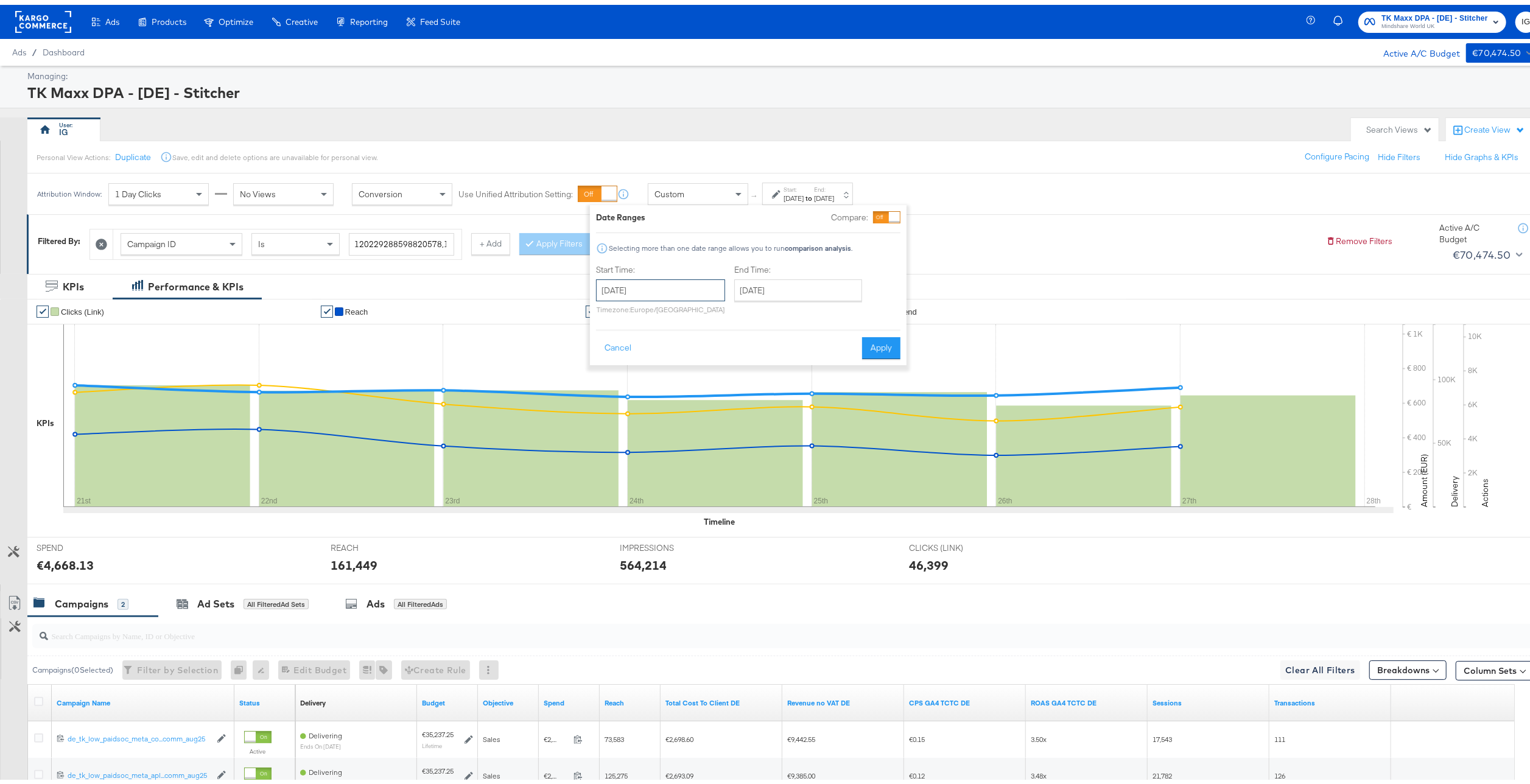
click at [709, 287] on input "September 21st 2025" at bounding box center [661, 286] width 129 height 22
click at [614, 307] on span "‹" at bounding box center [610, 310] width 19 height 18
click at [614, 439] on td "31" at bounding box center [610, 432] width 20 height 17
type input "[DATE]"
click at [811, 290] on input "[DATE]" at bounding box center [798, 286] width 128 height 22
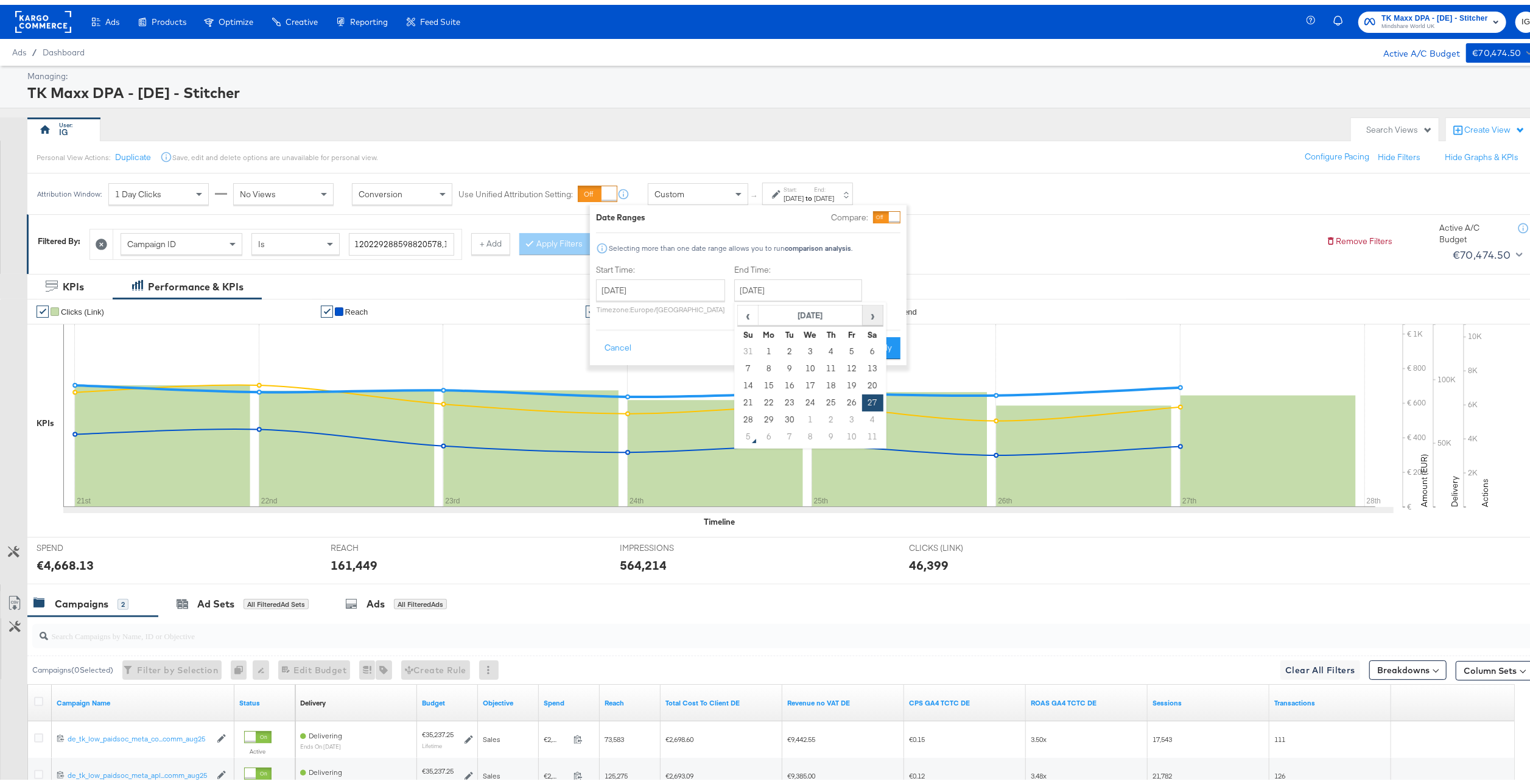
click at [873, 308] on span "›" at bounding box center [873, 310] width 19 height 18
click at [872, 342] on td "4" at bounding box center [872, 347] width 20 height 17
type input "[DATE]"
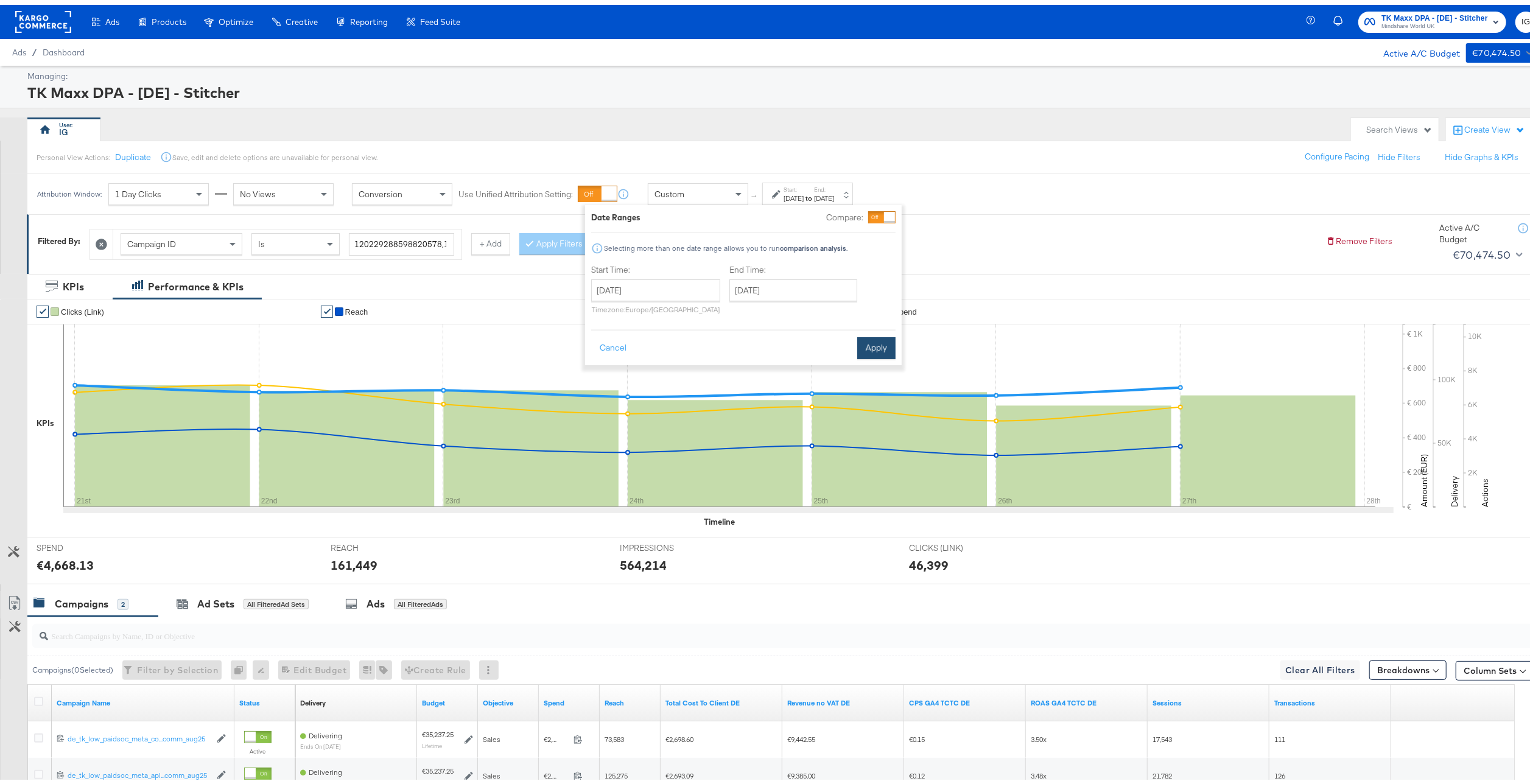
click at [879, 349] on button "Apply" at bounding box center [876, 343] width 38 height 22
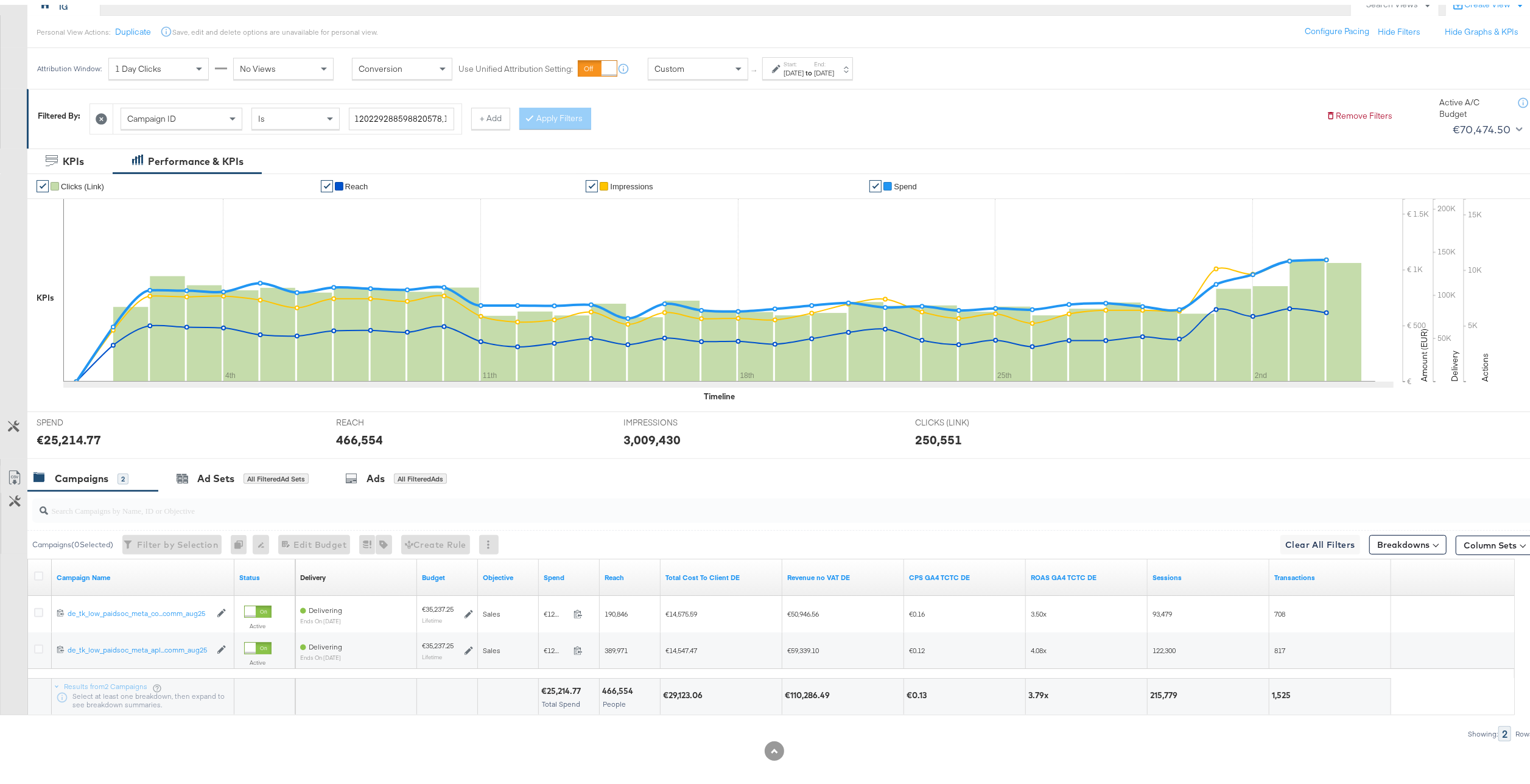
scroll to position [134, 0]
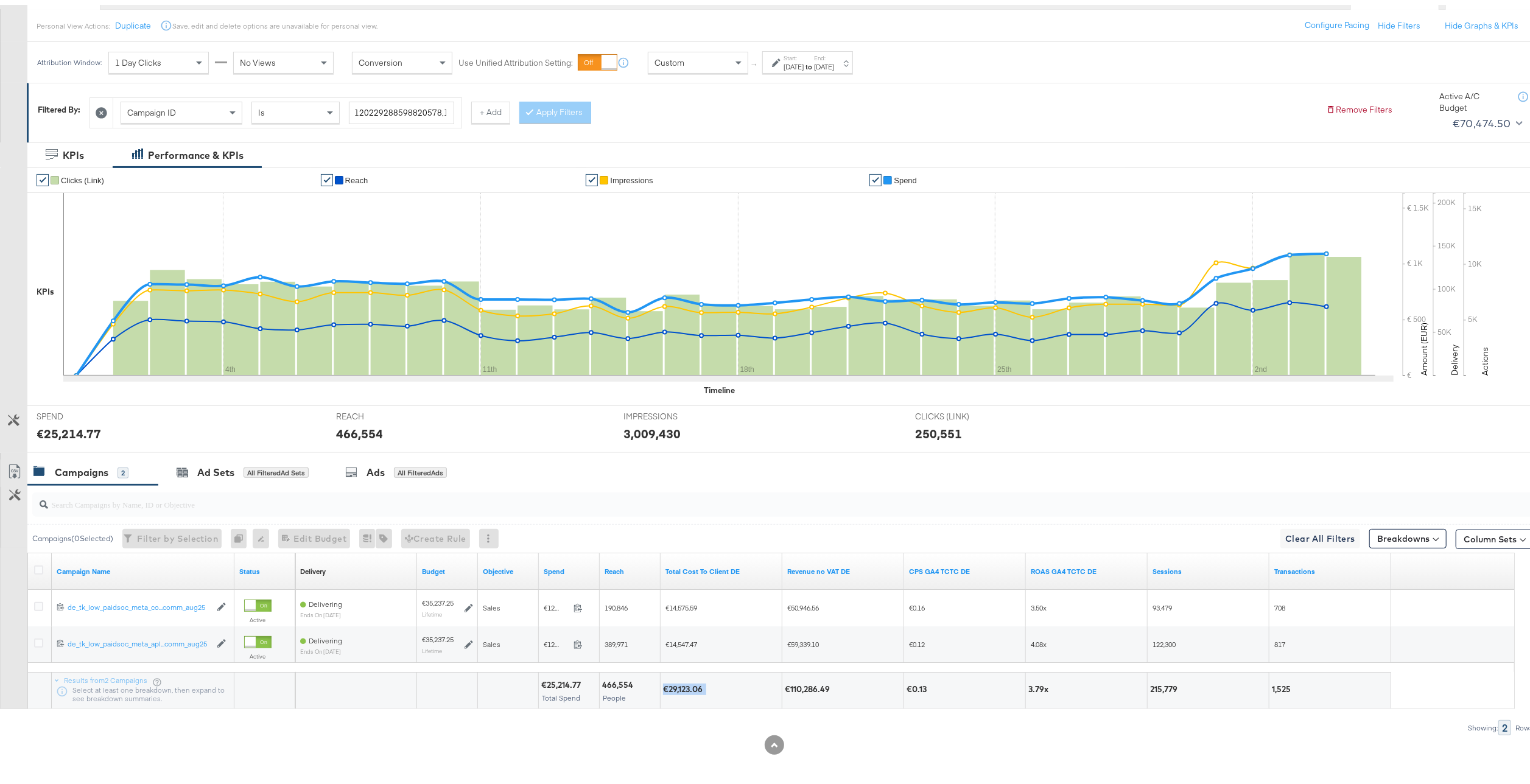
drag, startPoint x: 710, startPoint y: 679, endPoint x: 656, endPoint y: 691, distance: 55.3
click at [656, 691] on div "€25,214.77 Total Spend 466,554 People €29,123.06 €110,286.49 €0.13 3.79x 215,77…" at bounding box center [843, 685] width 1096 height 36
copy div "€29,123.06"
drag, startPoint x: 831, startPoint y: 679, endPoint x: 790, endPoint y: 686, distance: 41.6
click at [790, 686] on div "€110,286.49" at bounding box center [809, 684] width 48 height 11
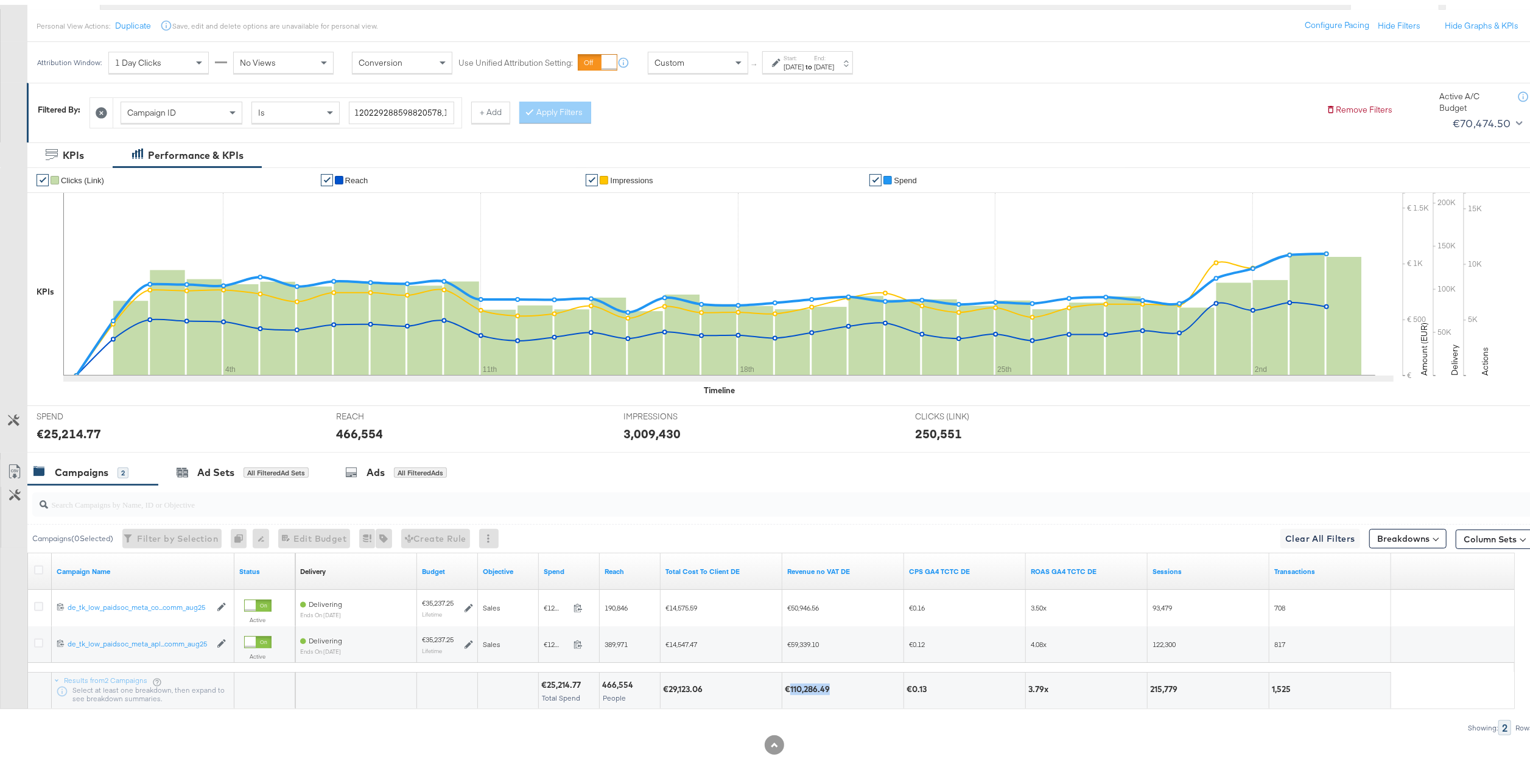
copy div "110,286.49"
drag, startPoint x: 1199, startPoint y: 680, endPoint x: 1134, endPoint y: 683, distance: 65.1
click at [1134, 683] on div "€25,214.77 Total Spend 466,554 People €29,123.06 €110,286.49 €0.13 3.79x 215,77…" at bounding box center [843, 685] width 1096 height 36
copy div "215,779"
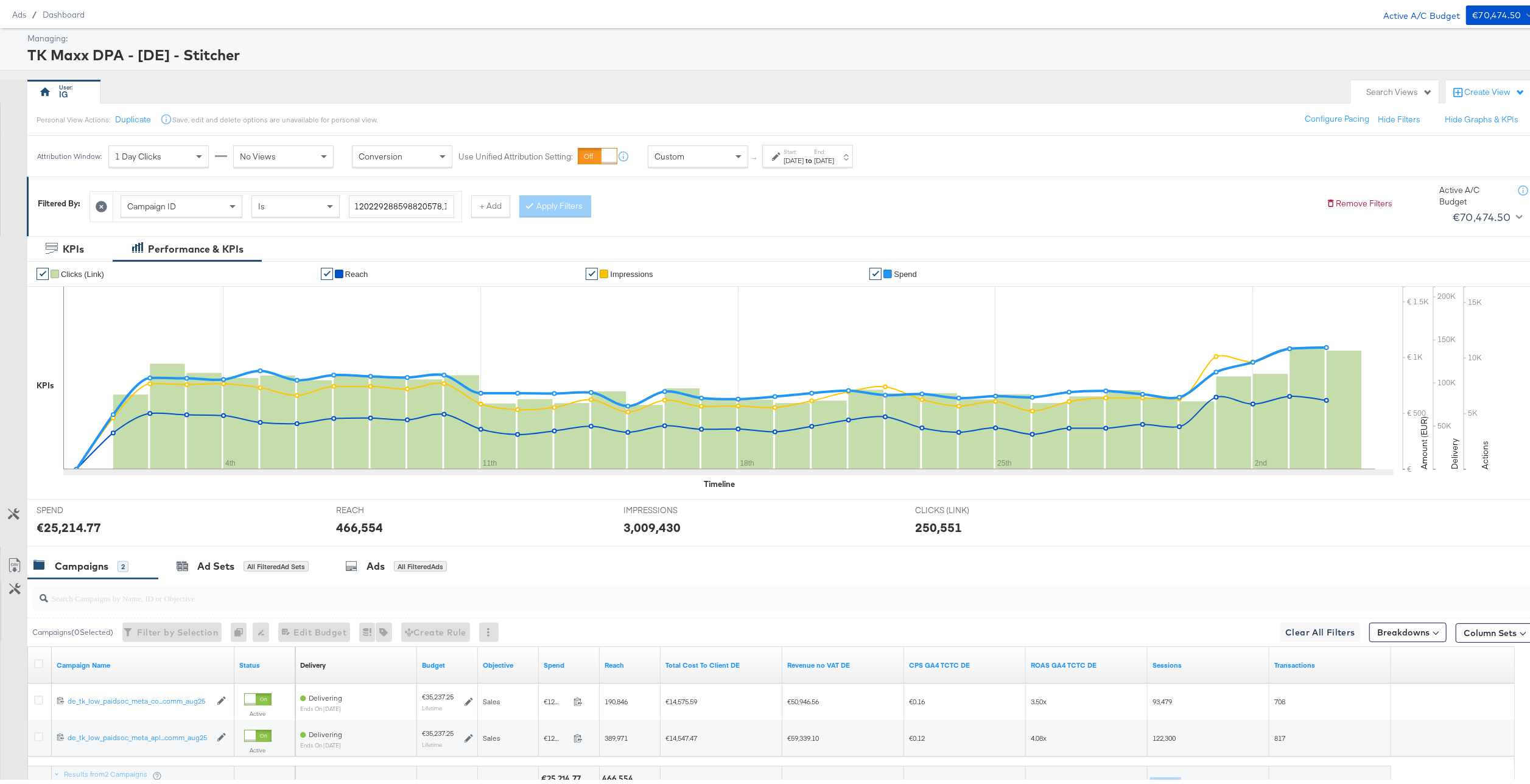
scroll to position [0, 0]
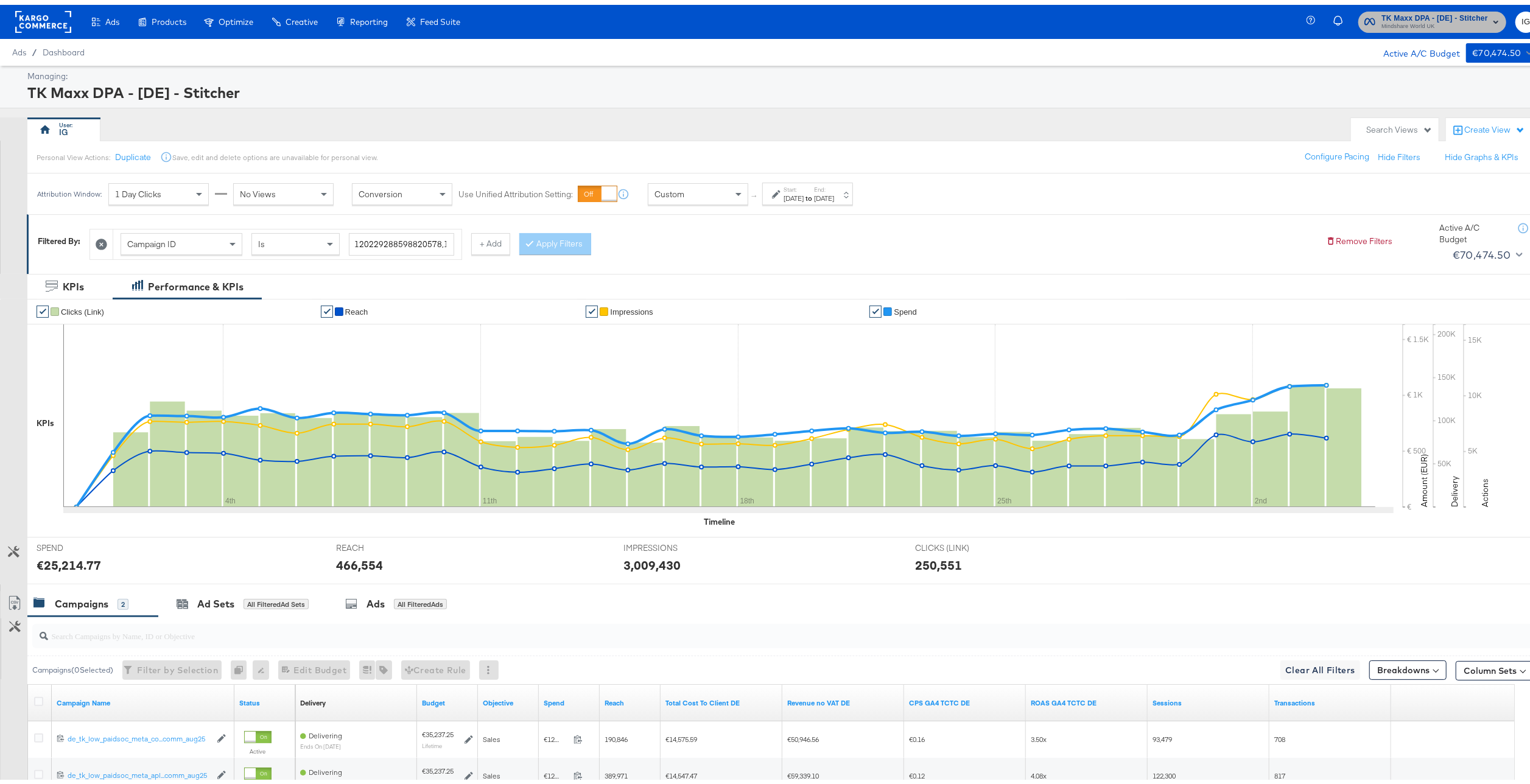
click at [1425, 15] on span "TK Maxx DPA - [DE] - Stitcher" at bounding box center [1434, 13] width 107 height 13
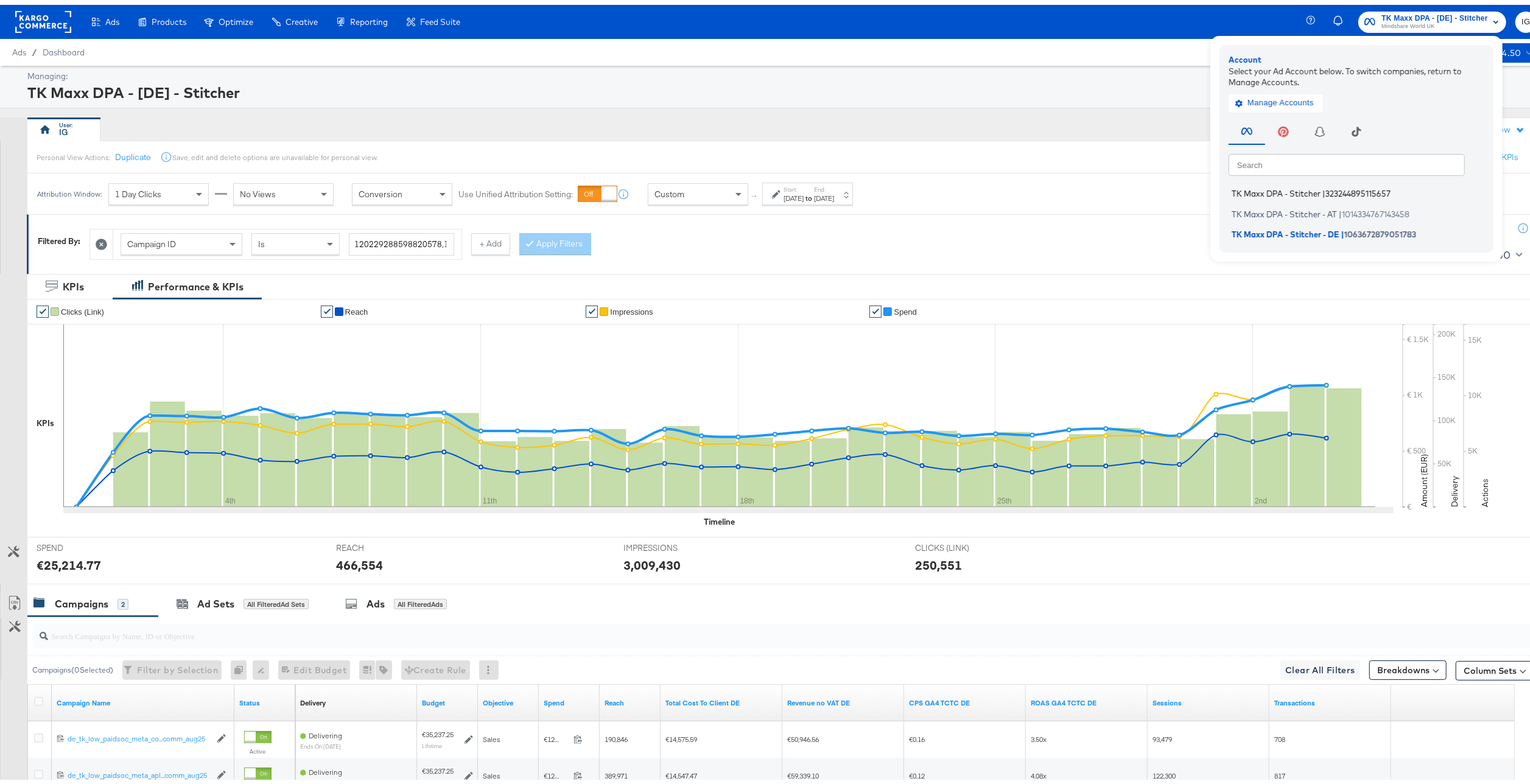
click at [1372, 188] on span "323244895115657" at bounding box center [1358, 188] width 65 height 10
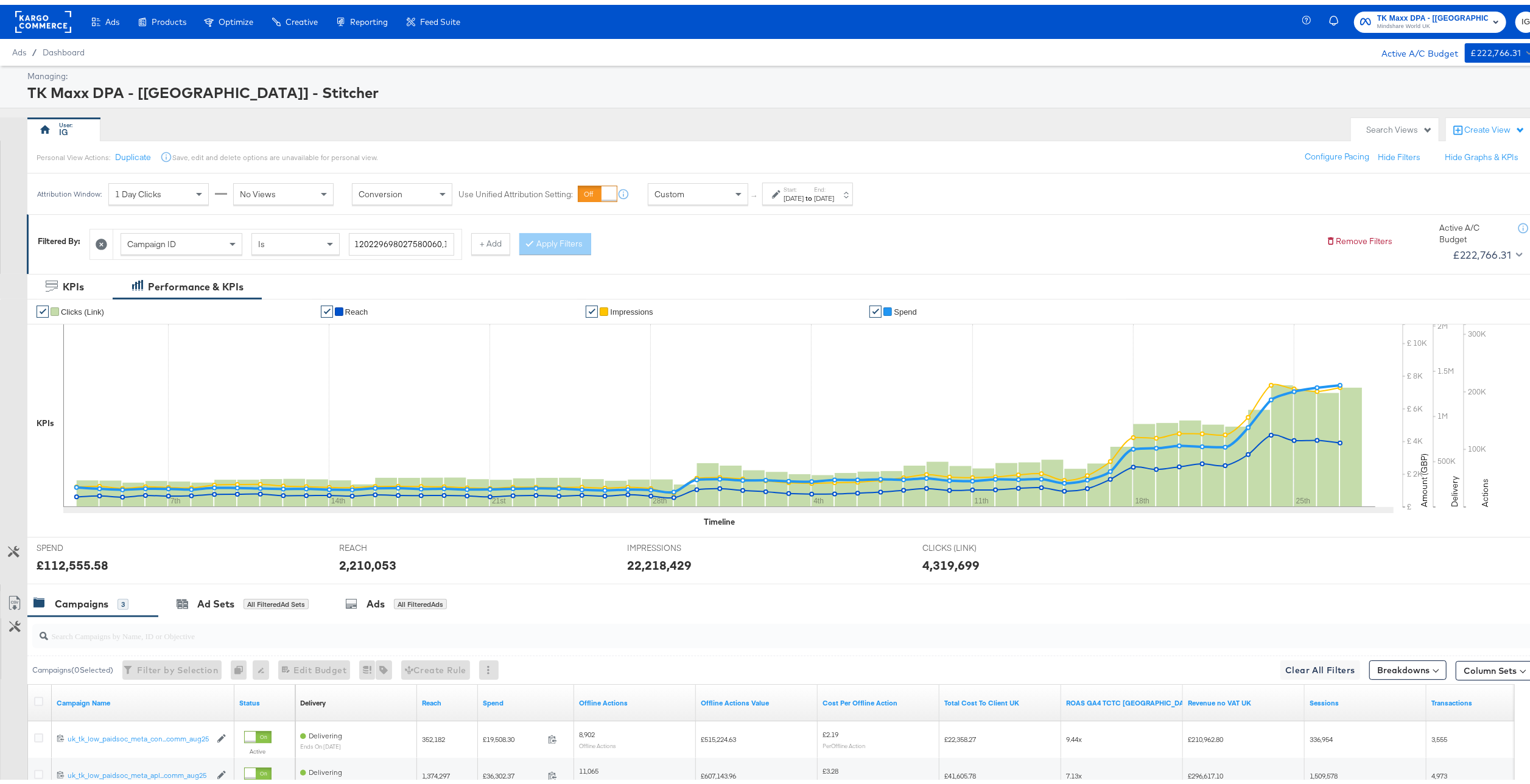
scroll to position [170, 0]
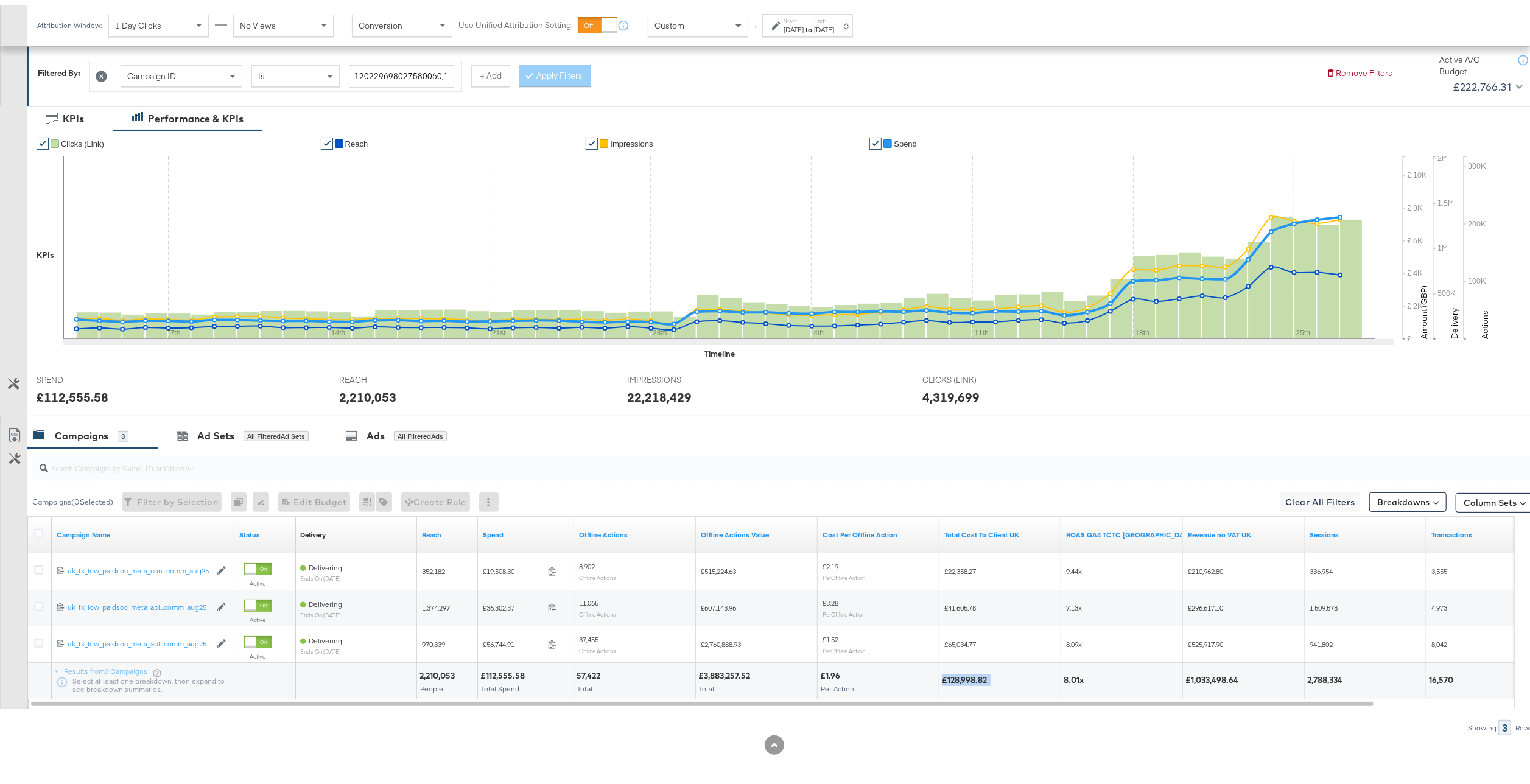
drag, startPoint x: 1002, startPoint y: 675, endPoint x: 943, endPoint y: 678, distance: 59.1
click at [943, 678] on div "£128,998.82" at bounding box center [1000, 675] width 116 height 11
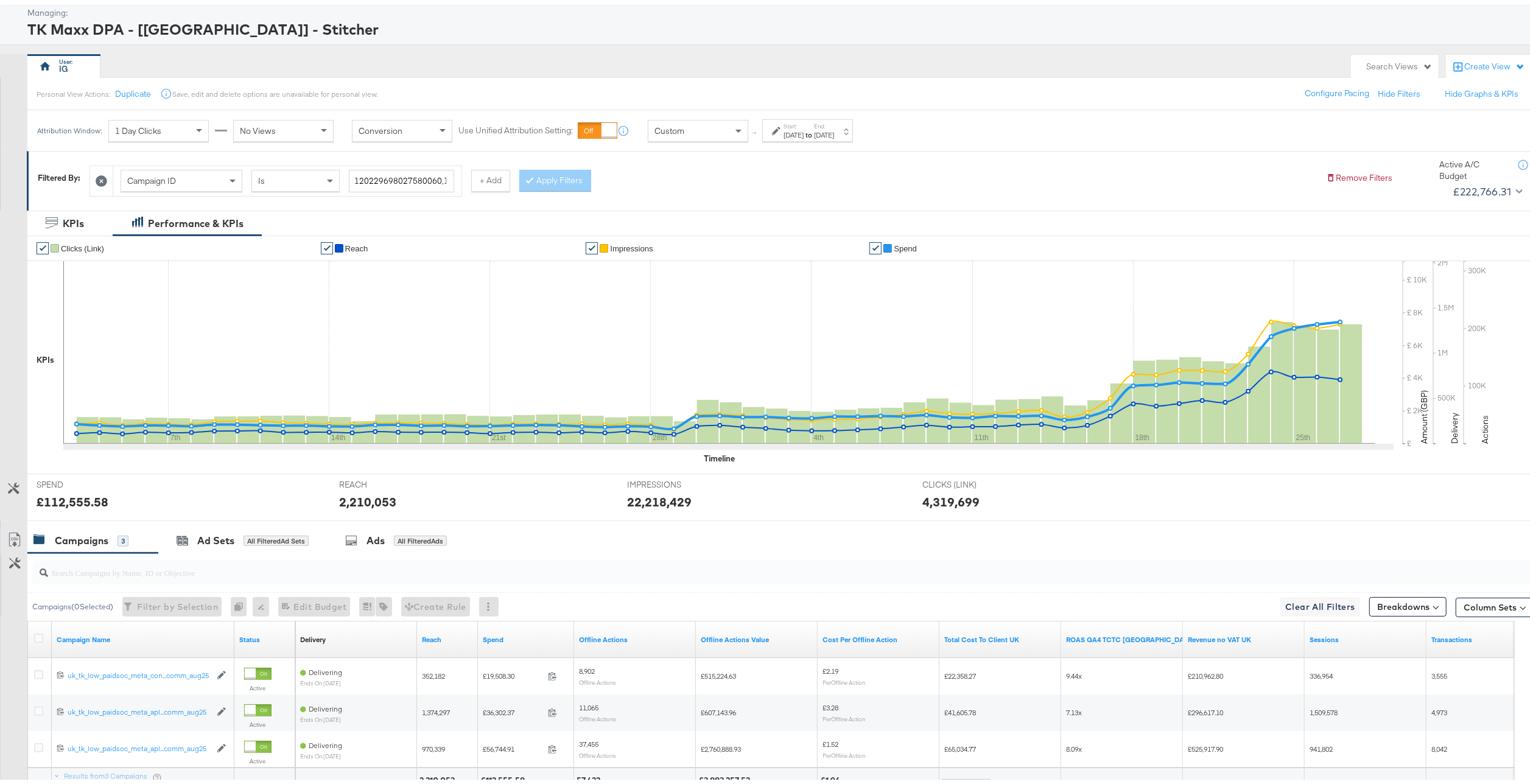
scroll to position [0, 0]
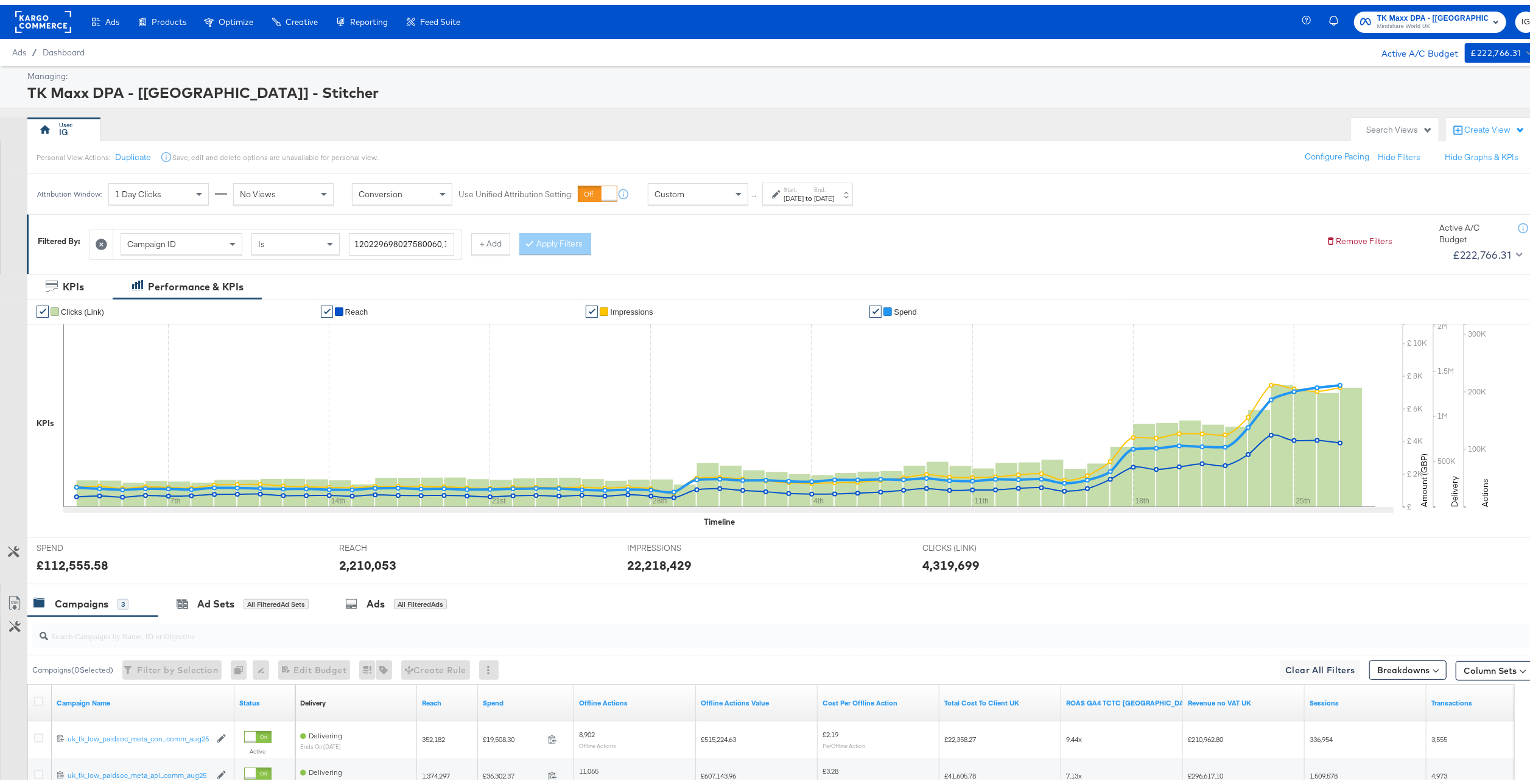
click at [840, 200] on div "Start: [DATE] to End: [DATE]" at bounding box center [807, 189] width 91 height 22
click at [753, 289] on input "[DATE]" at bounding box center [795, 286] width 128 height 22
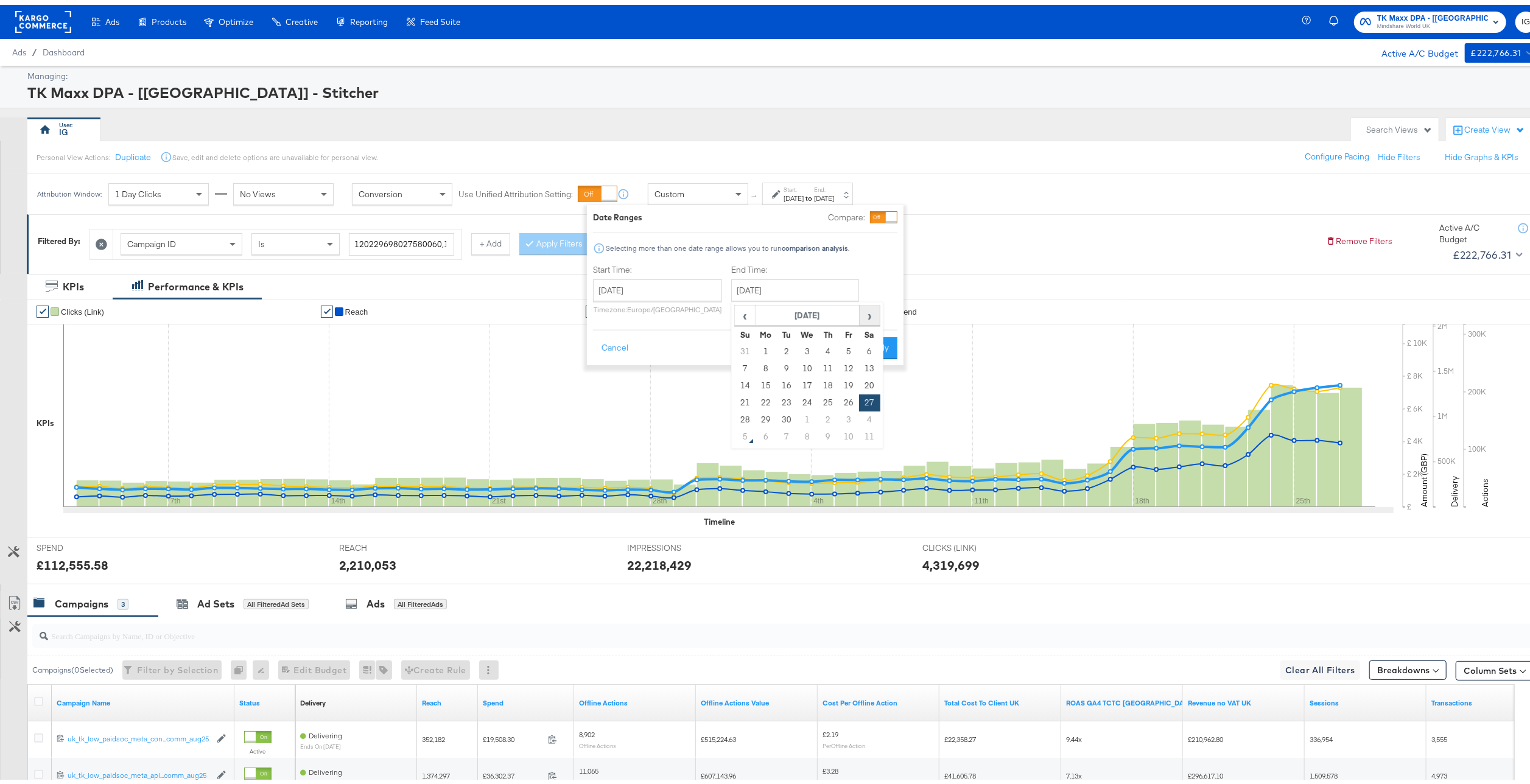
click at [869, 312] on span "›" at bounding box center [870, 310] width 19 height 18
click at [867, 351] on td "4" at bounding box center [869, 347] width 20 height 17
type input "[DATE]"
click at [872, 348] on button "Apply" at bounding box center [873, 343] width 38 height 22
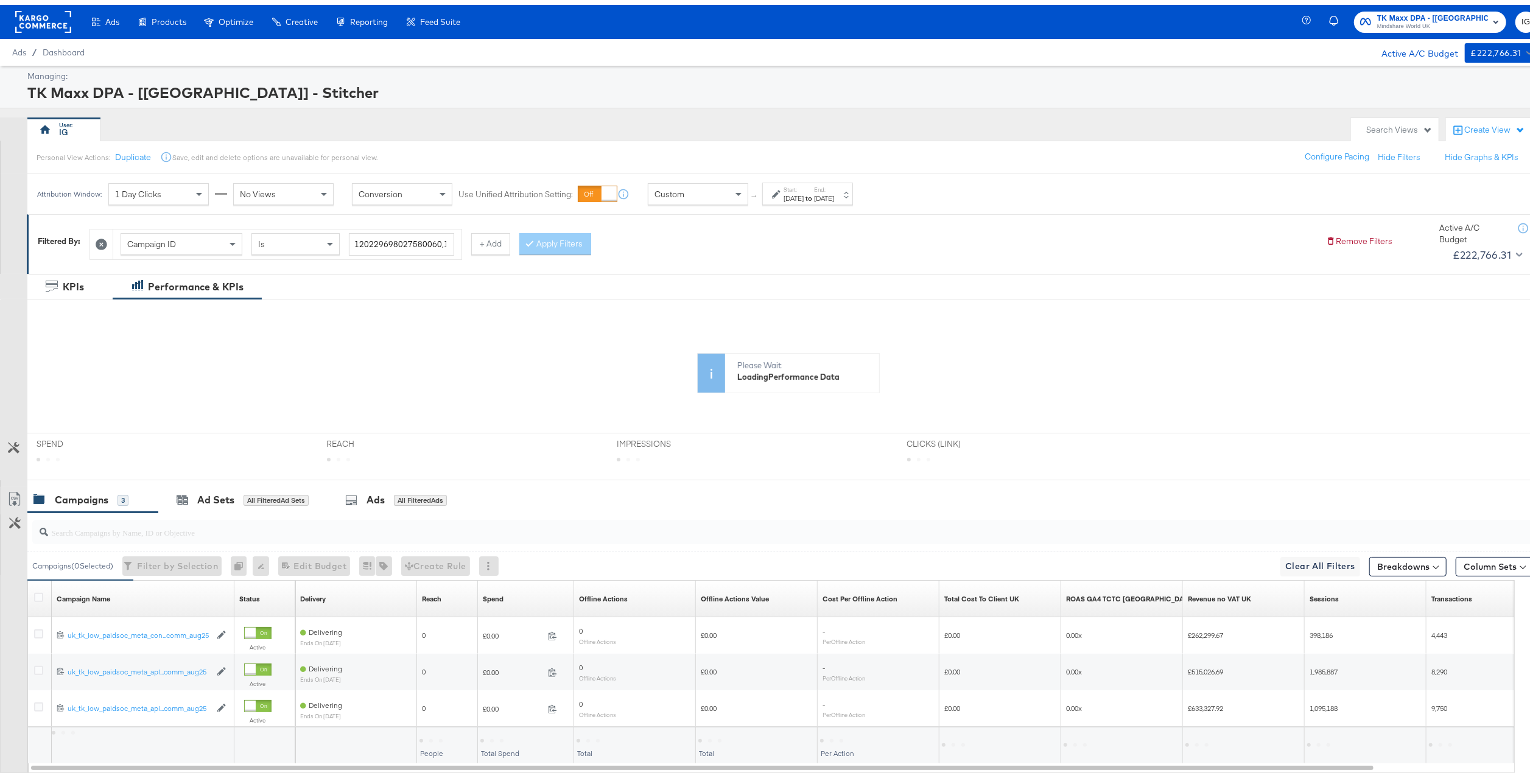
click at [801, 192] on div "[DATE]" at bounding box center [794, 193] width 20 height 10
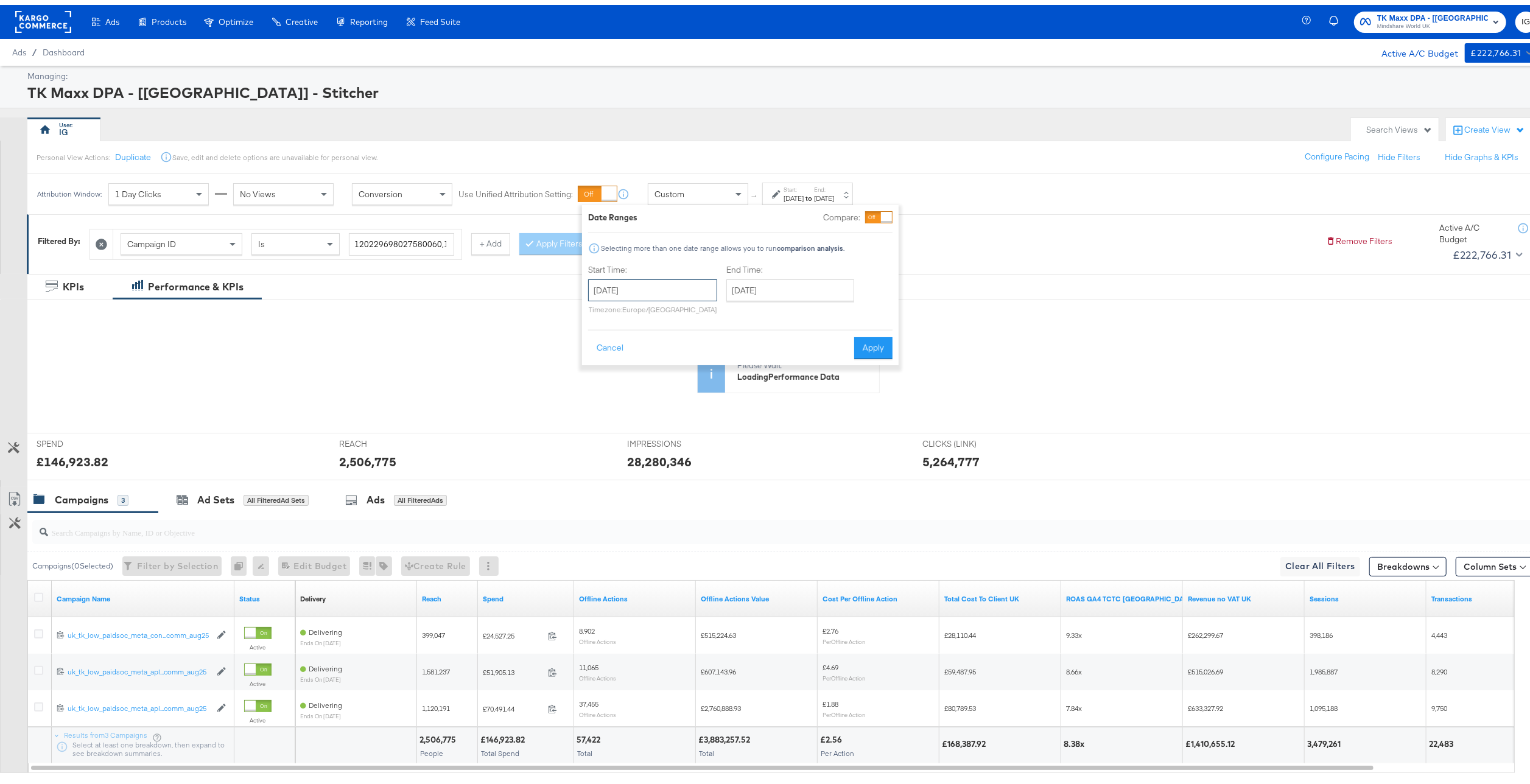
click at [692, 275] on input "[DATE]" at bounding box center [652, 286] width 129 height 22
click at [607, 437] on td "31" at bounding box center [602, 432] width 20 height 17
type input "[DATE]"
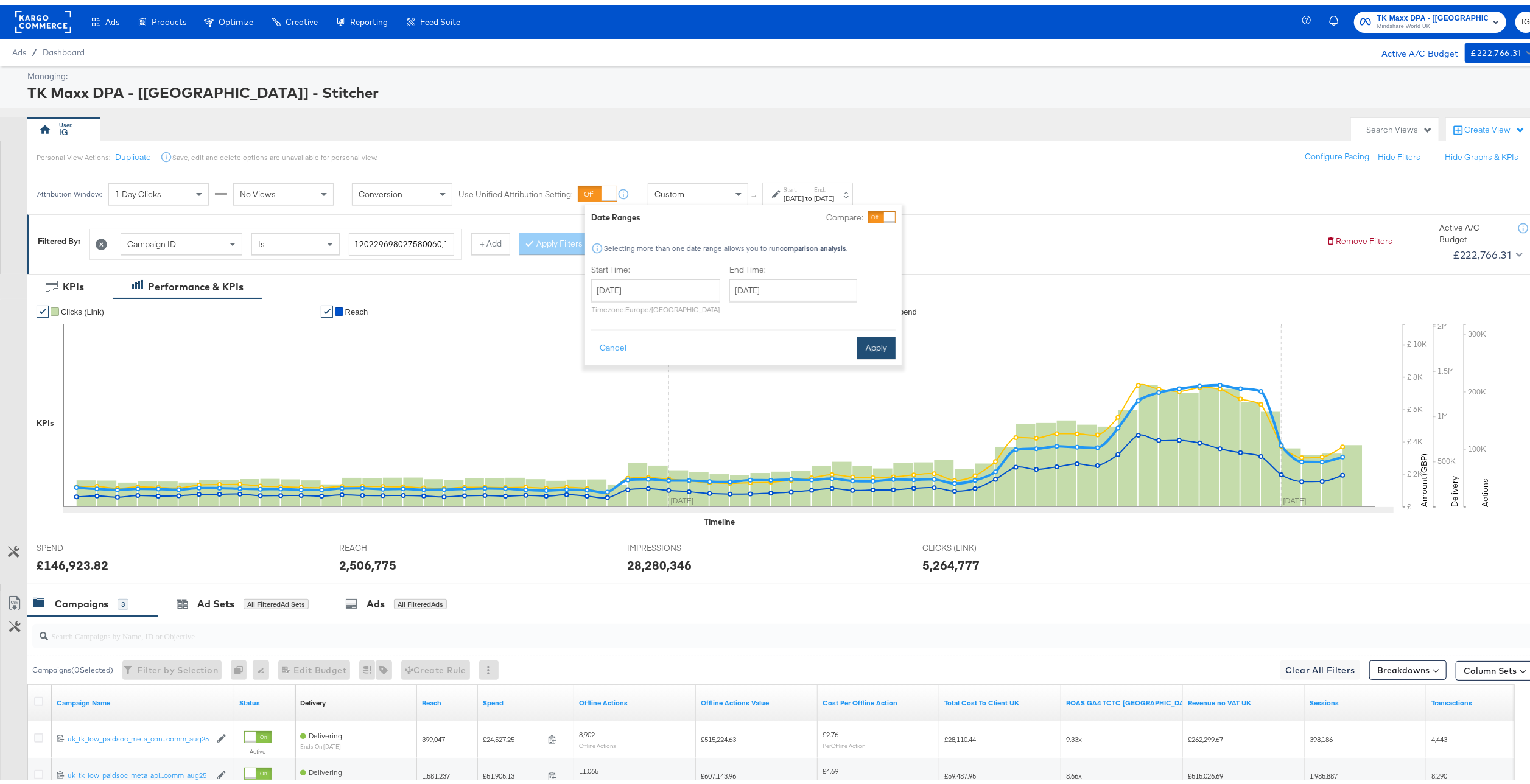
click at [885, 345] on button "Apply" at bounding box center [876, 343] width 38 height 22
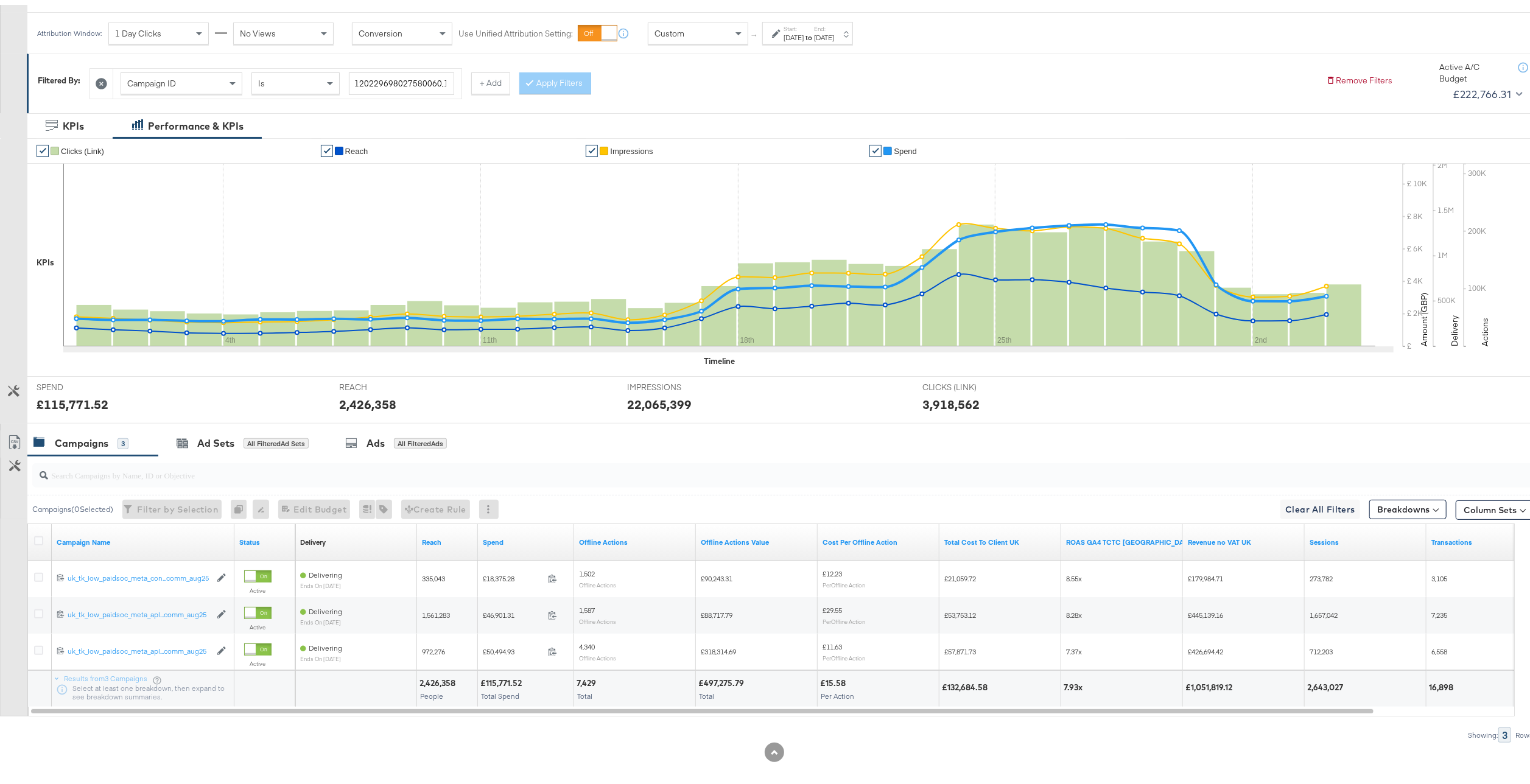
scroll to position [170, 0]
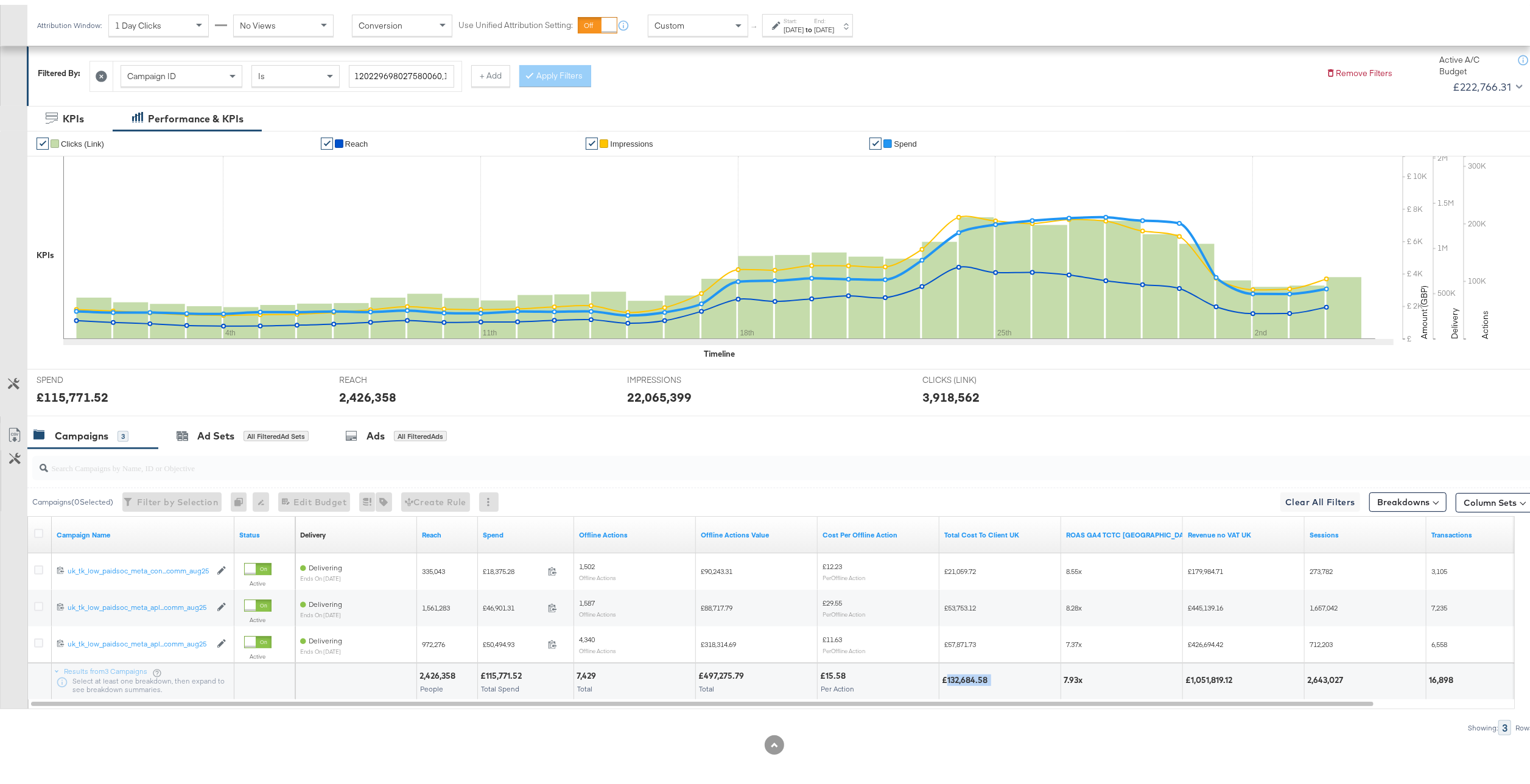
drag, startPoint x: 1002, startPoint y: 682, endPoint x: 947, endPoint y: 679, distance: 55.1
click at [947, 679] on div "£132,684.58" at bounding box center [1000, 676] width 121 height 36
copy div "132,684.58"
drag, startPoint x: 1246, startPoint y: 675, endPoint x: 1182, endPoint y: 677, distance: 64.0
click at [1182, 677] on div "2,426,358 People £115,771.52 Total Spend 7,429 Total £497,275.79 Total £15.58 P…" at bounding box center [983, 676] width 1375 height 36
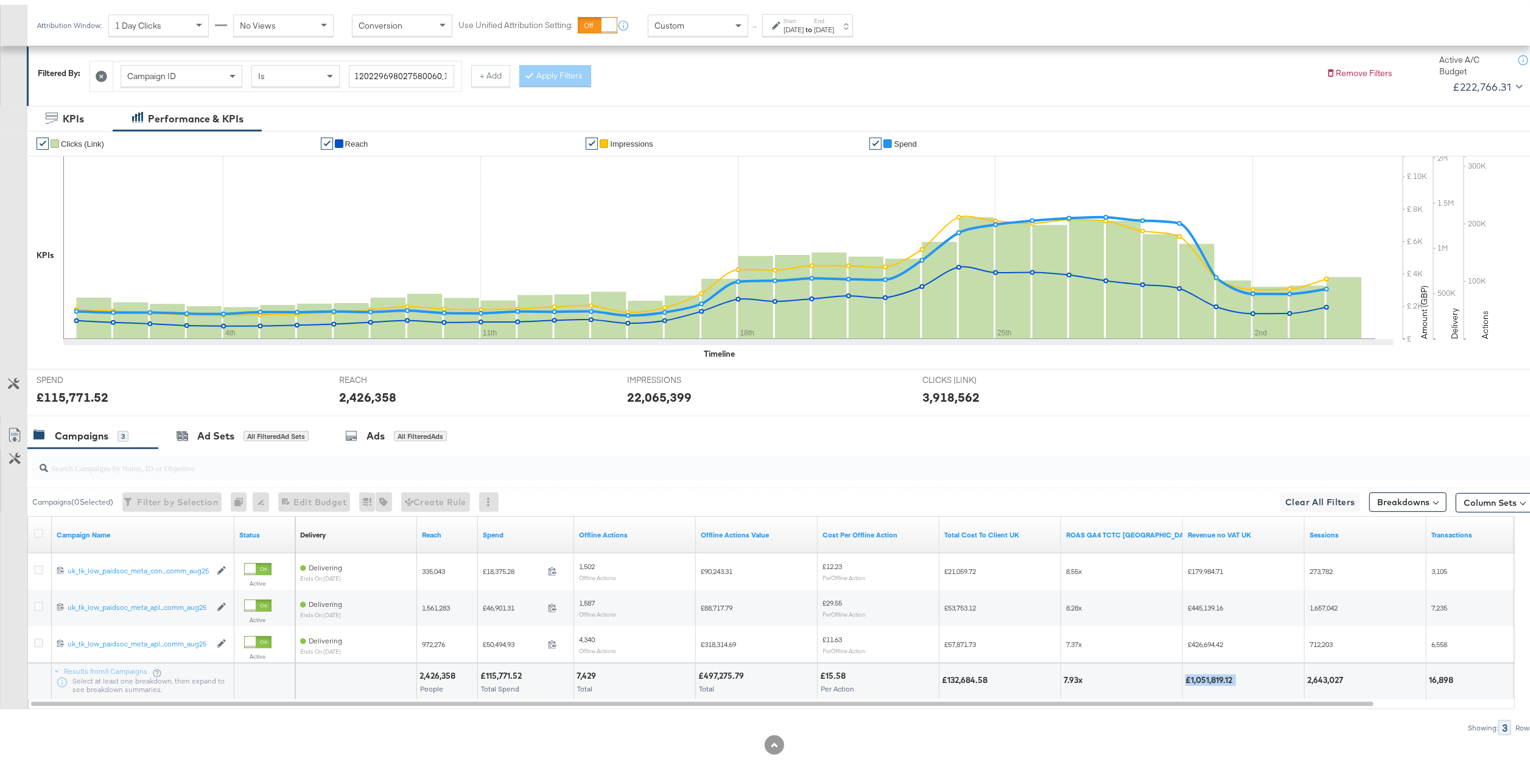
copy div "£1,051,819.12"
drag, startPoint x: 1376, startPoint y: 678, endPoint x: 1293, endPoint y: 677, distance: 83.0
click at [1293, 677] on div "2,426,358 People £115,771.52 Total Spend 7,429 Total £497,275.79 Total £15.58 P…" at bounding box center [983, 676] width 1375 height 36
copy div "2,643,027"
